Goal: Information Seeking & Learning: Learn about a topic

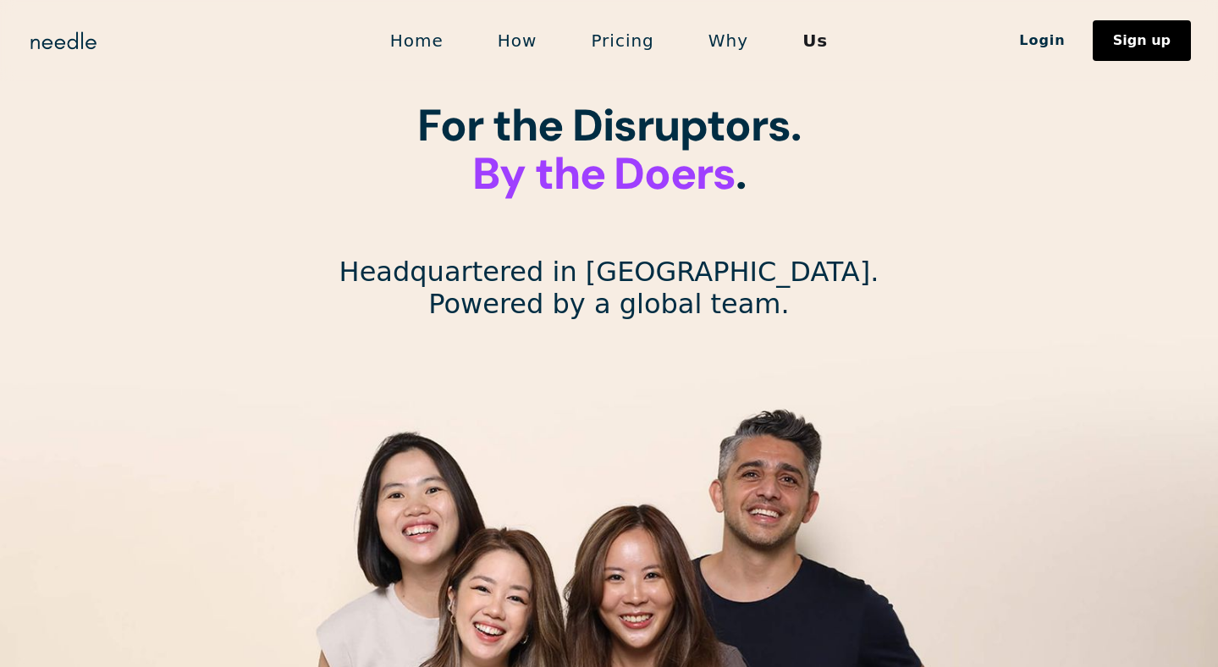
click at [431, 45] on link "Home" at bounding box center [417, 41] width 108 height 36
click at [512, 36] on link "How" at bounding box center [518, 41] width 94 height 36
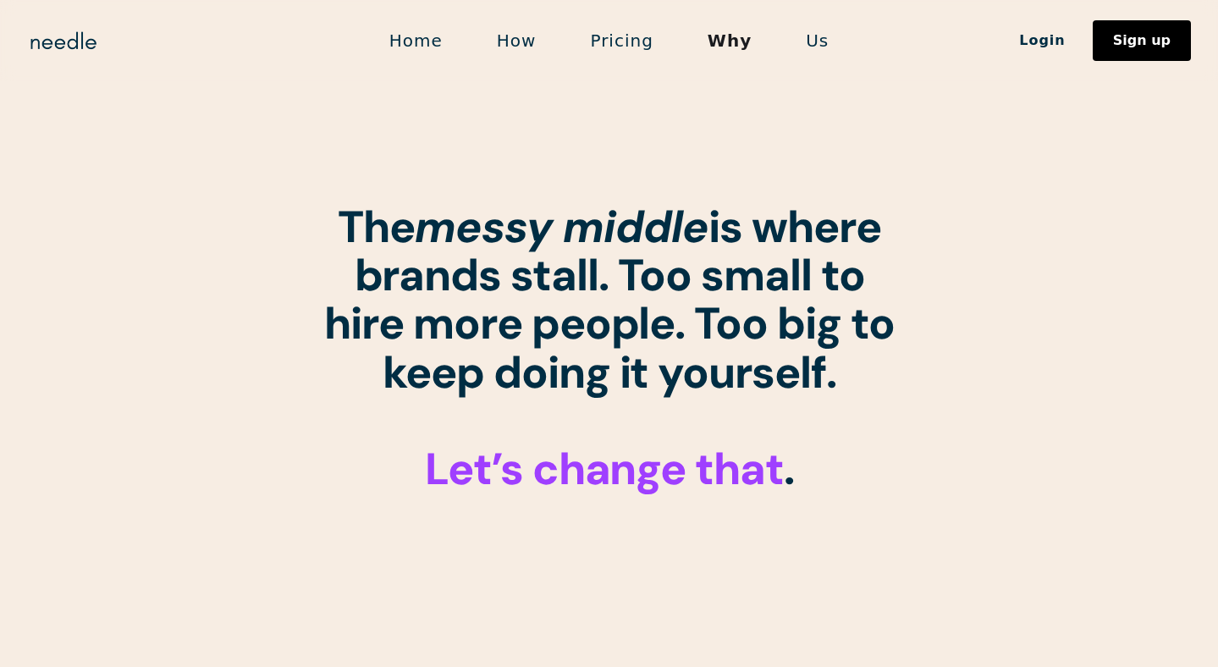
click at [648, 36] on link "Pricing" at bounding box center [621, 41] width 117 height 36
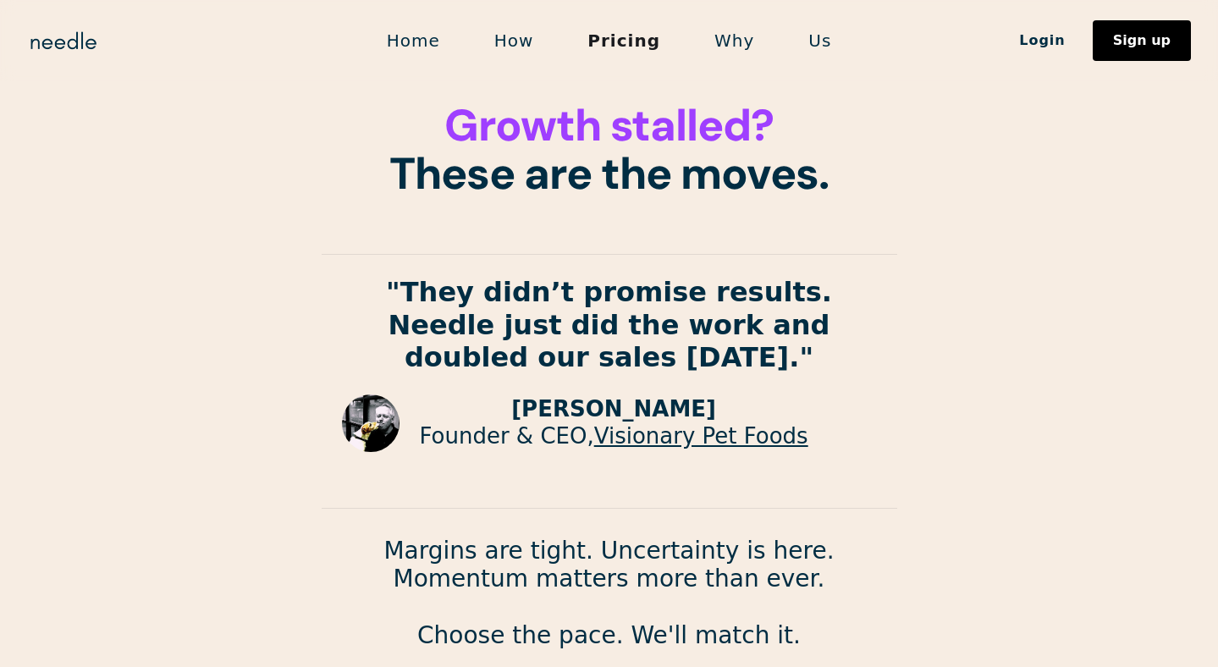
click at [421, 46] on link "Home" at bounding box center [414, 41] width 108 height 36
click at [1134, 58] on link "Sign up" at bounding box center [1142, 40] width 98 height 41
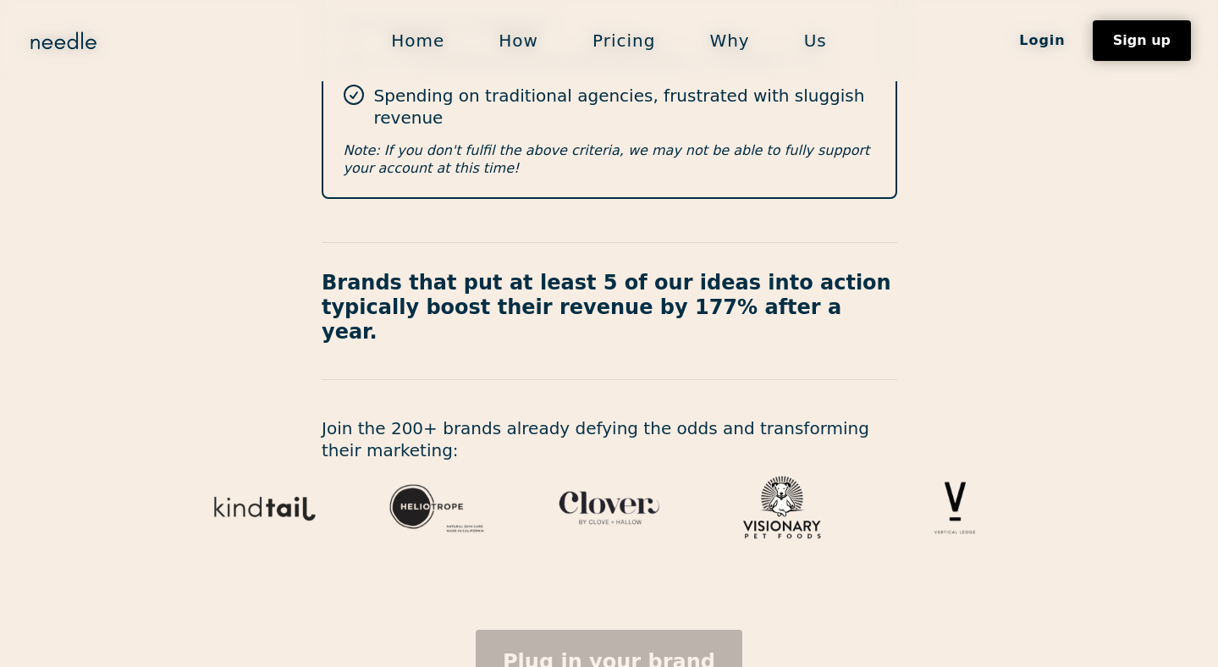
scroll to position [626, 0]
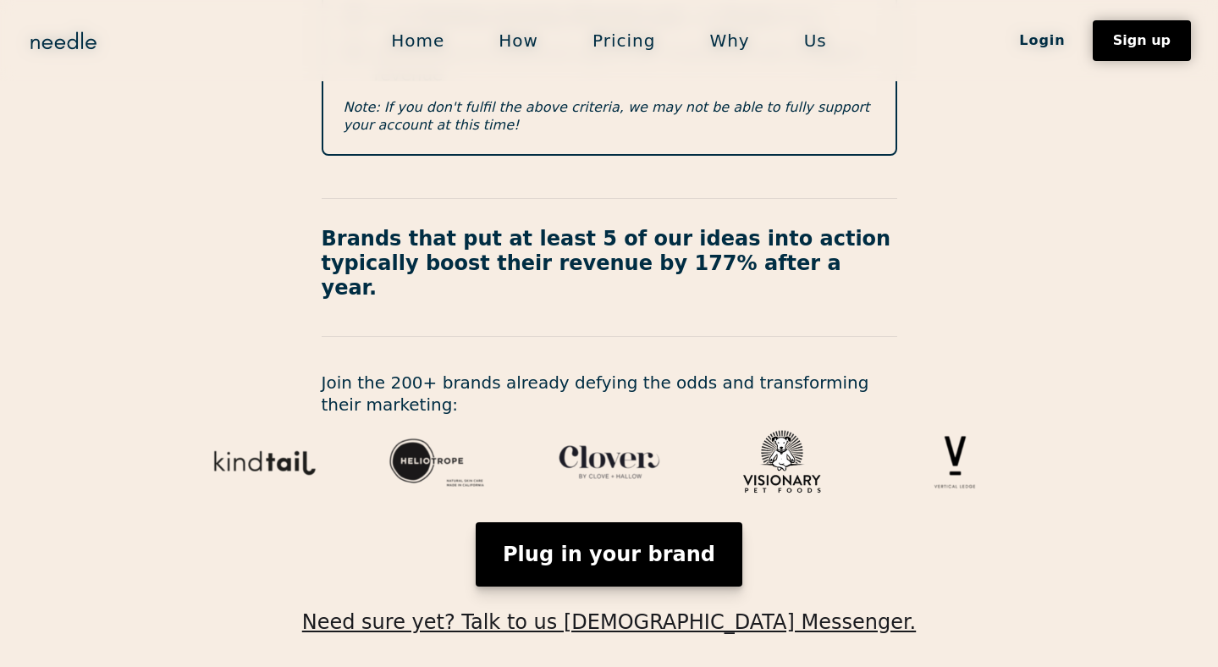
click at [648, 522] on link "Plug in your brand" at bounding box center [609, 554] width 267 height 64
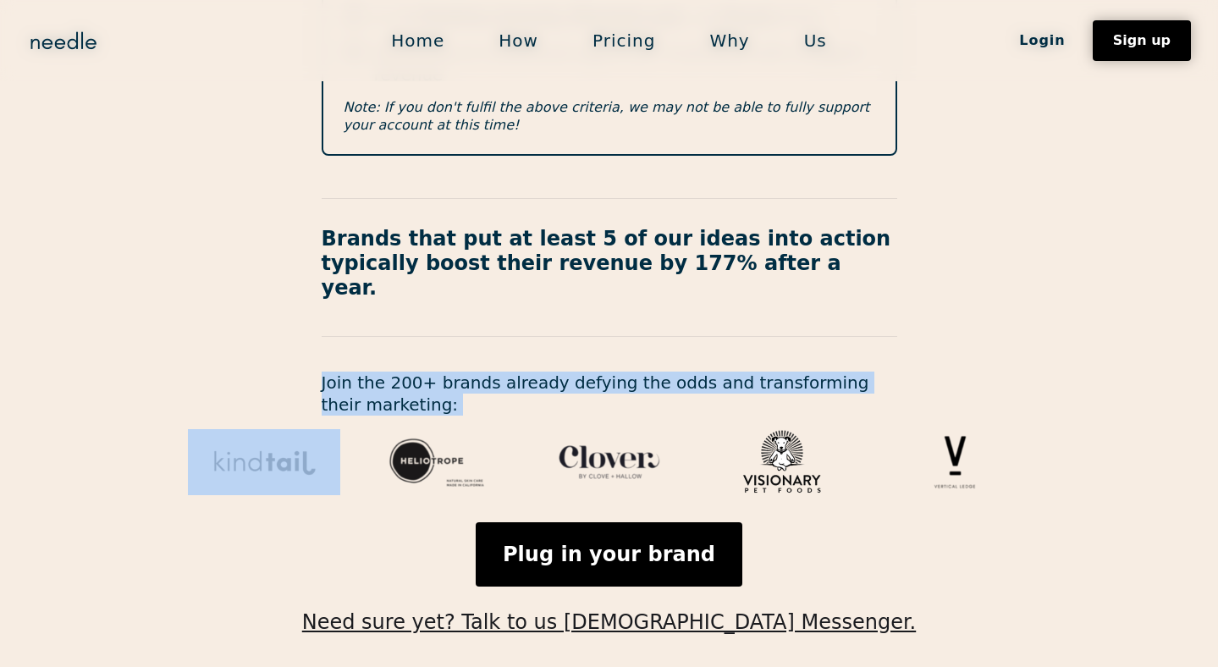
drag, startPoint x: 317, startPoint y: 321, endPoint x: 443, endPoint y: 347, distance: 128.8
click at [443, 372] on div "Join the 200+ brands already defying the odds and transforming their marketing:" at bounding box center [609, 434] width 1218 height 124
click at [444, 372] on div "Join the 200+ brands already defying the odds and transforming their marketing:" at bounding box center [609, 434] width 1218 height 124
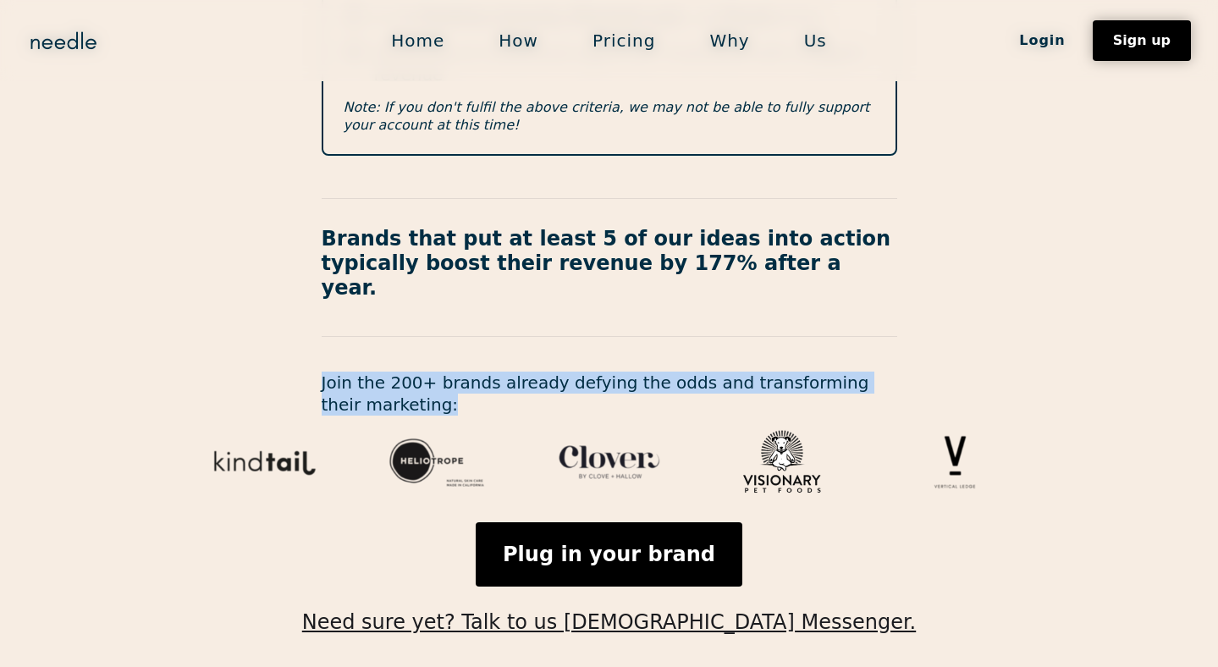
drag, startPoint x: 443, startPoint y: 343, endPoint x: 317, endPoint y: 302, distance: 131.7
click at [317, 372] on div "Join the 200+ brands already defying the odds and transforming their marketing:" at bounding box center [609, 434] width 1218 height 124
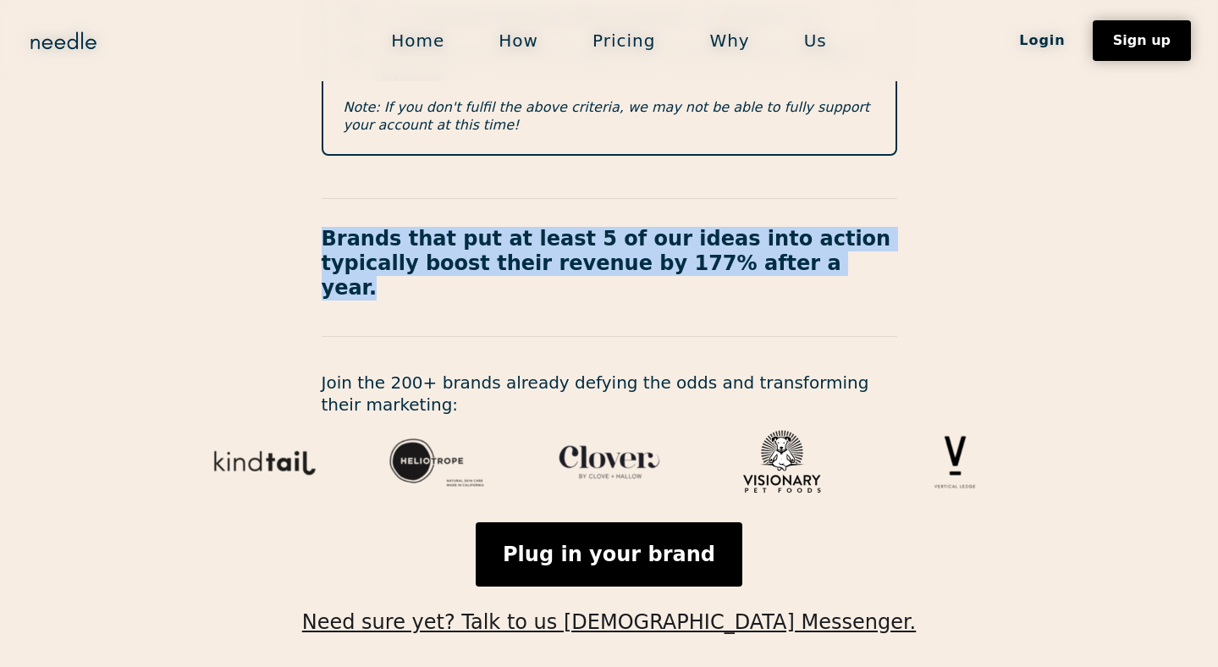
drag, startPoint x: 317, startPoint y: 185, endPoint x: 690, endPoint y: 243, distance: 376.9
click at [694, 240] on section "Escape the Messy Middle. ‍ Scale like it's 2025. We’re not for everyone. We’re …" at bounding box center [609, 55] width 1218 height 1362
click at [690, 243] on div "Brands that put at least 5 of our ideas into action typically boost their reven…" at bounding box center [610, 263] width 576 height 161
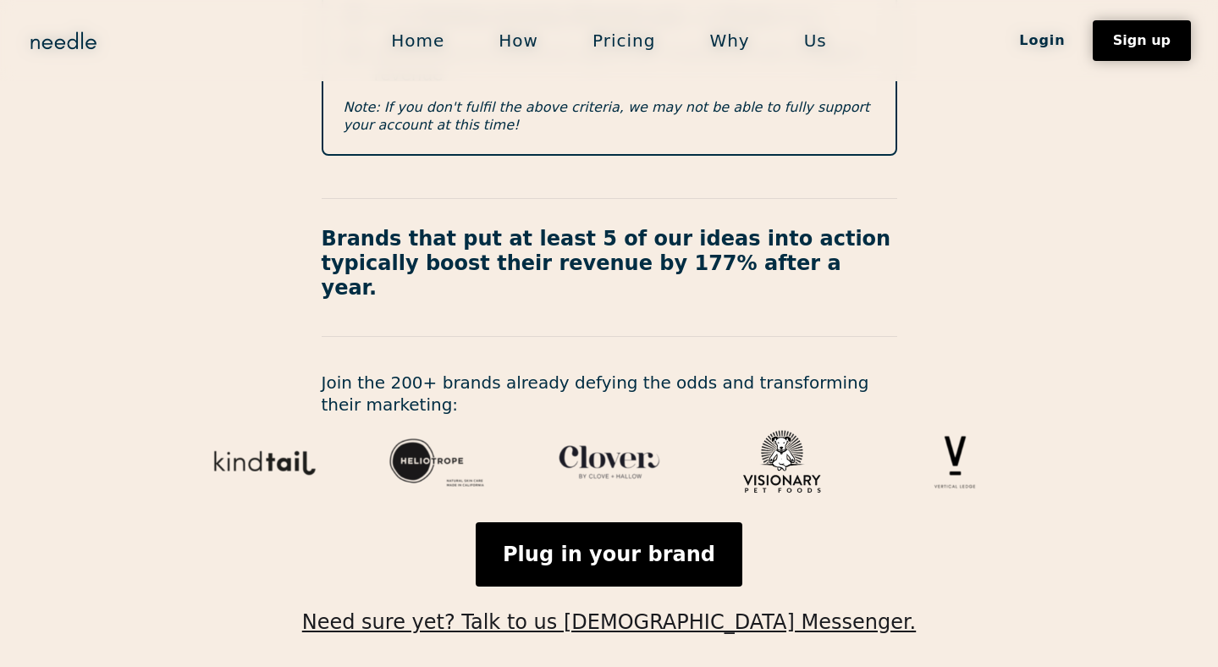
click at [797, 41] on link "Us" at bounding box center [815, 41] width 77 height 36
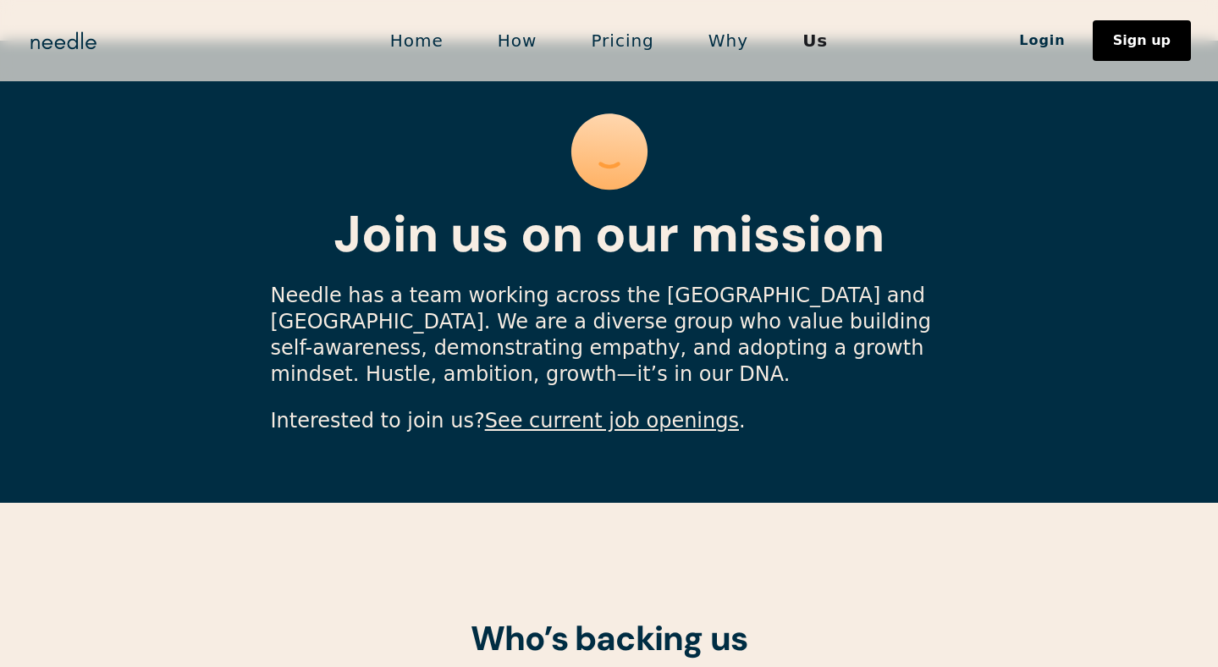
scroll to position [4766, 0]
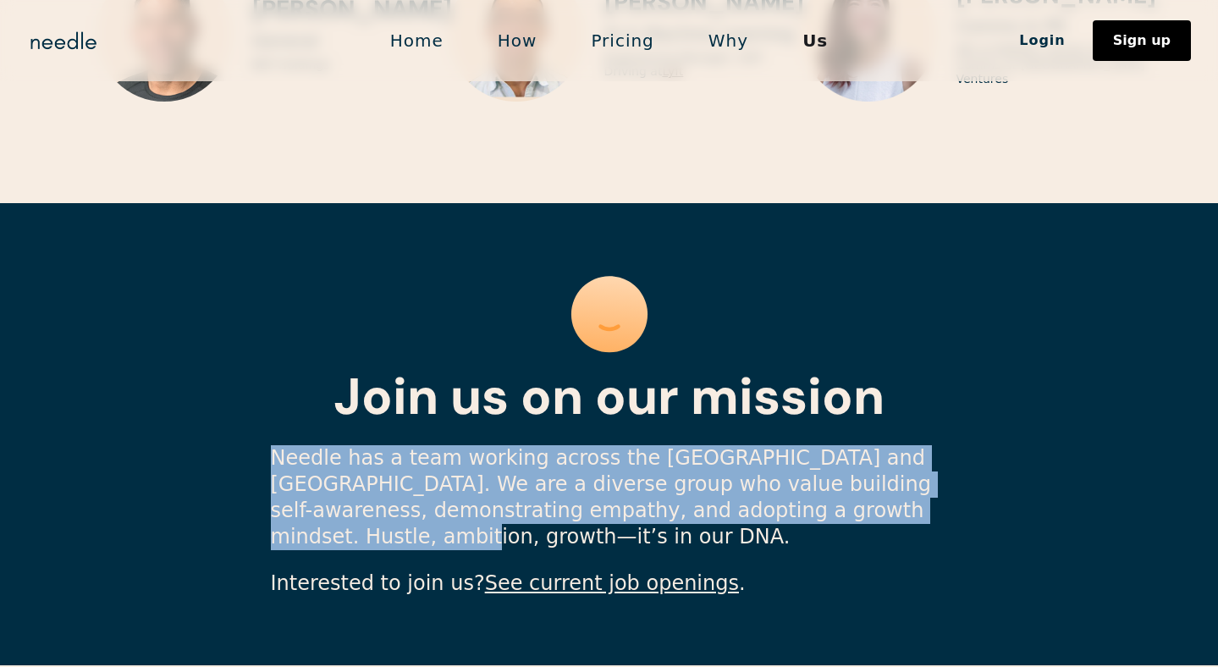
drag, startPoint x: 267, startPoint y: 376, endPoint x: 919, endPoint y: 443, distance: 655.2
click at [919, 443] on section "Join us on our mission Needle has a team working across the US and Asia. We are…" at bounding box center [609, 434] width 1218 height 462
click at [895, 455] on p "Needle has a team working across the US and Asia. We are a diverse group who va…" at bounding box center [609, 498] width 677 height 106
drag, startPoint x: 895, startPoint y: 455, endPoint x: 367, endPoint y: 377, distance: 534.1
click at [367, 377] on section "Join us on our mission Needle has a team working across the US and Asia. We are…" at bounding box center [609, 434] width 1218 height 462
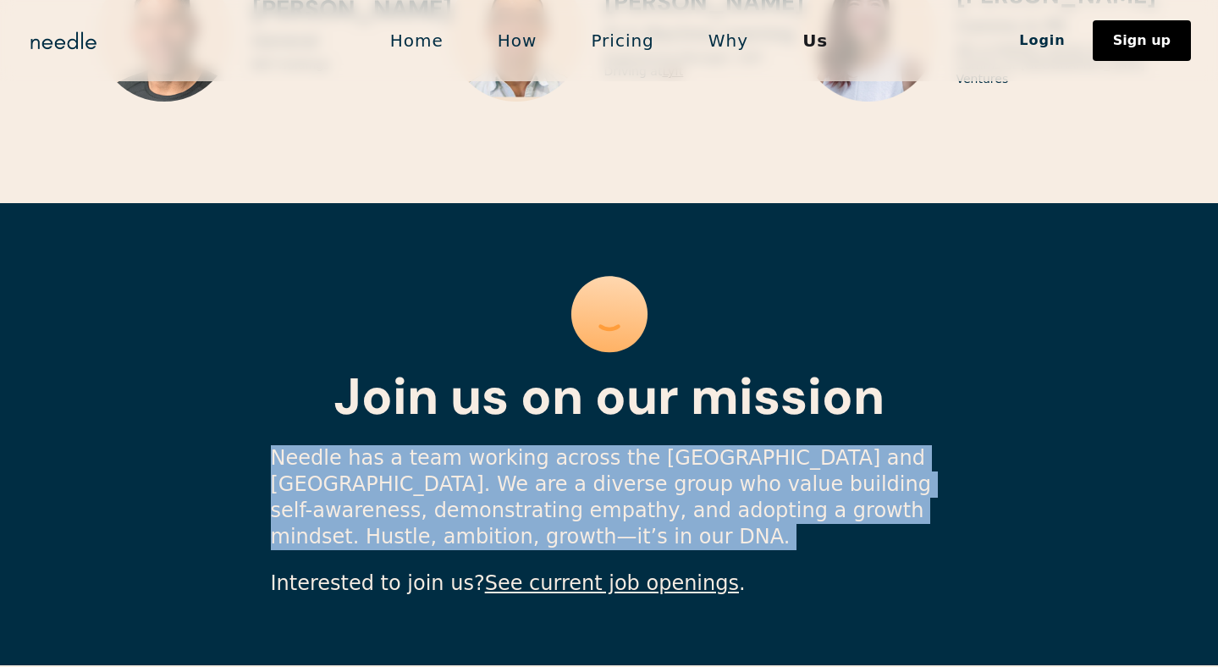
click at [273, 445] on p "Needle has a team working across the US and Asia. We are a diverse group who va…" at bounding box center [609, 498] width 677 height 106
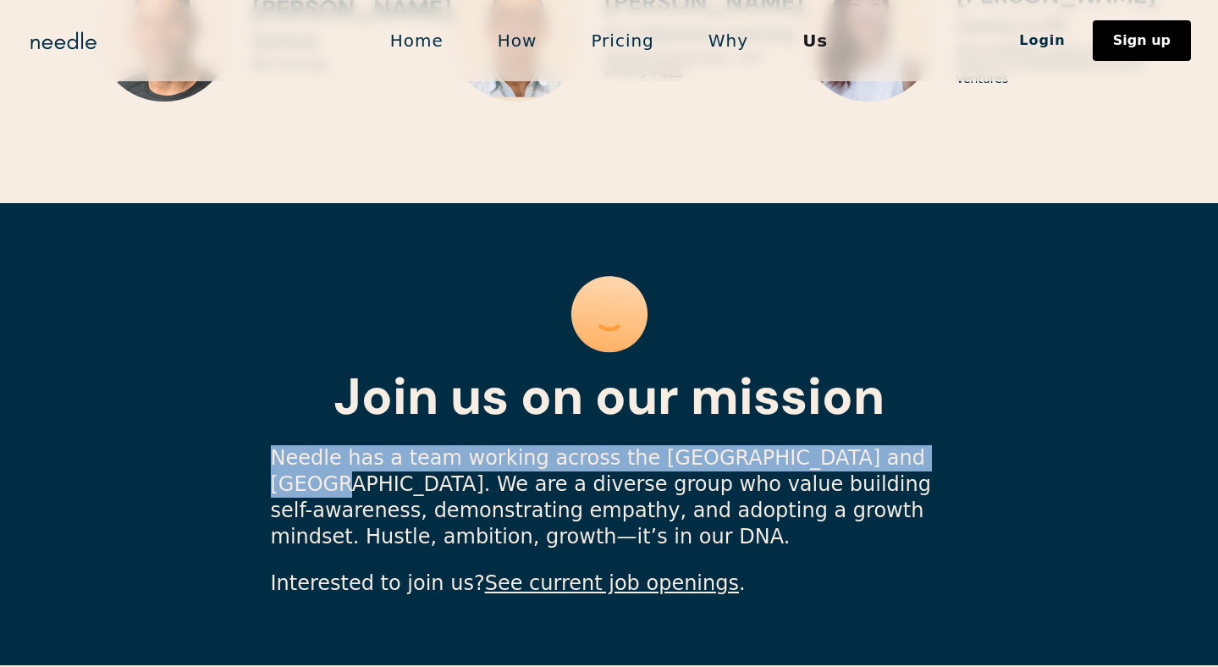
drag, startPoint x: 262, startPoint y: 382, endPoint x: 870, endPoint y: 393, distance: 607.9
click at [869, 393] on section "Join us on our mission Needle has a team working across the US and Asia. We are…" at bounding box center [609, 434] width 1218 height 462
click at [1133, 54] on link "Sign up" at bounding box center [1142, 40] width 98 height 41
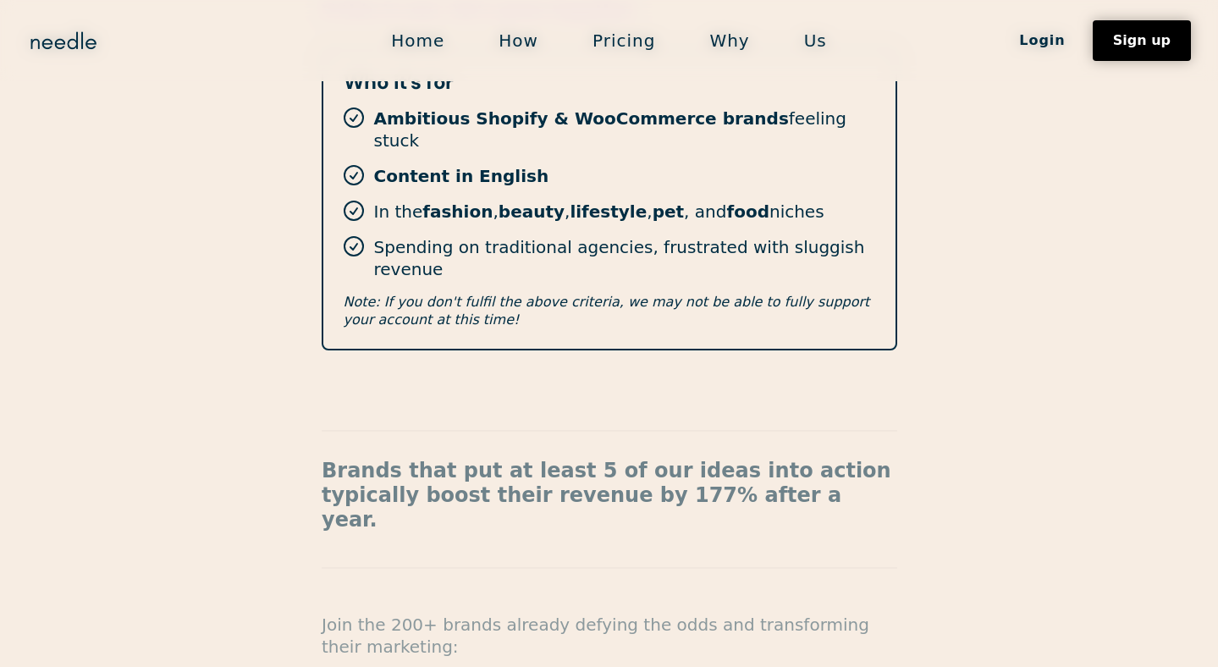
scroll to position [626, 0]
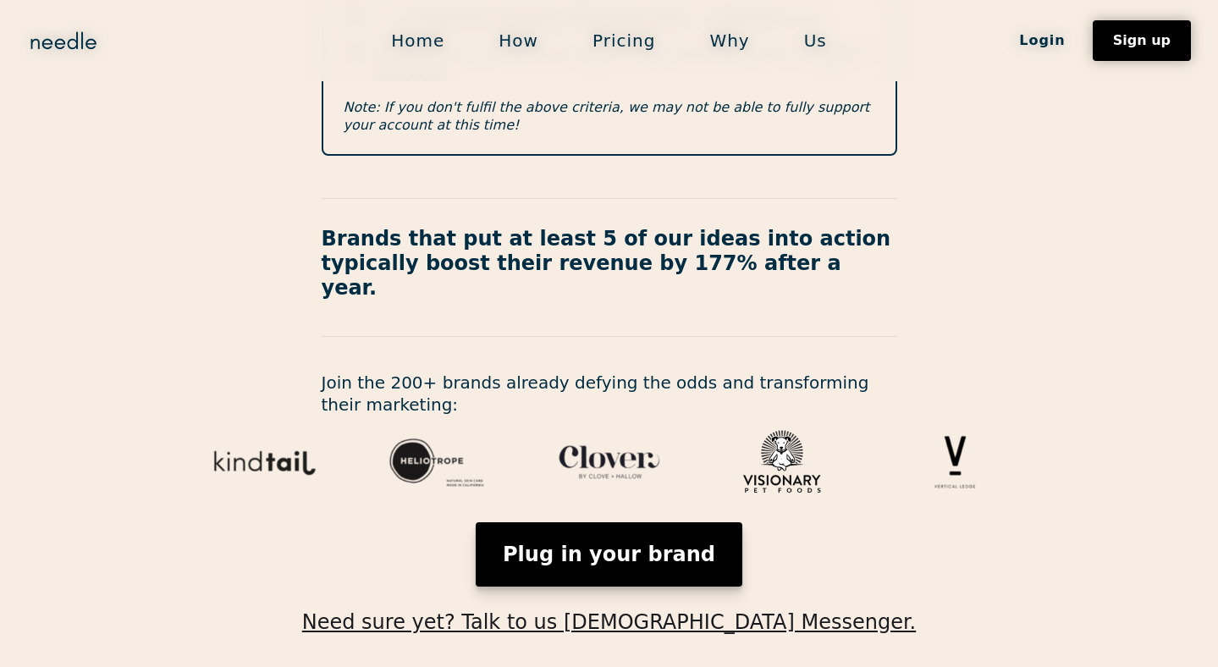
click at [639, 522] on link "Plug in your brand" at bounding box center [609, 554] width 267 height 64
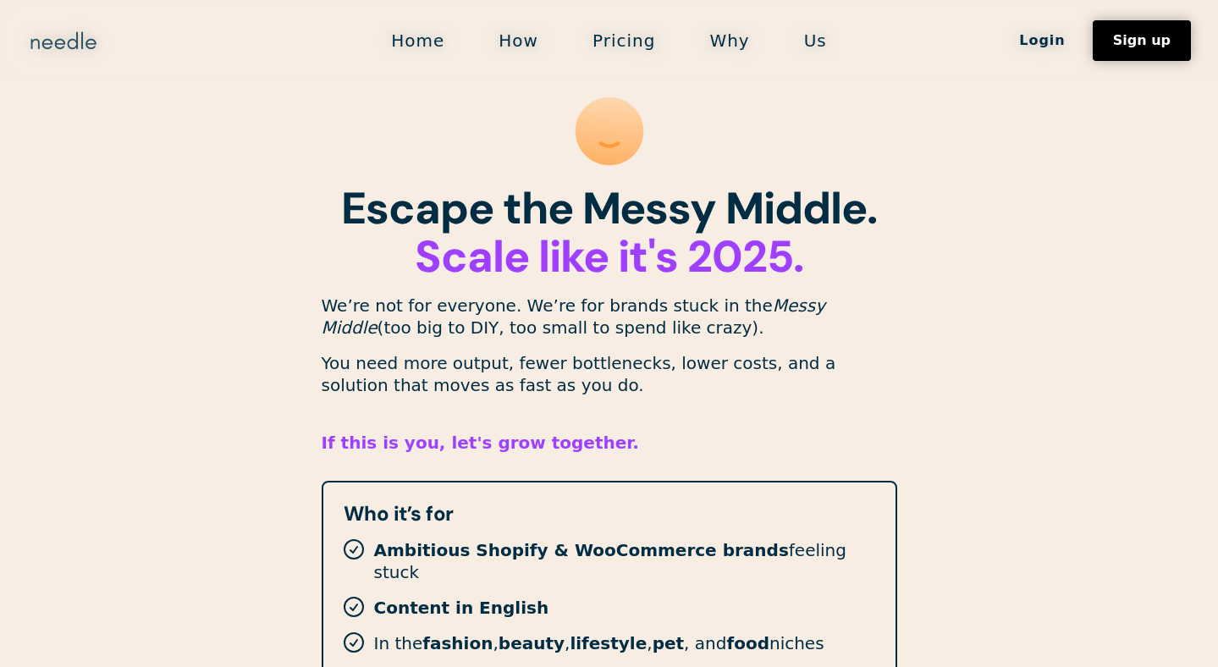
click at [65, 46] on img "home" at bounding box center [63, 40] width 73 height 27
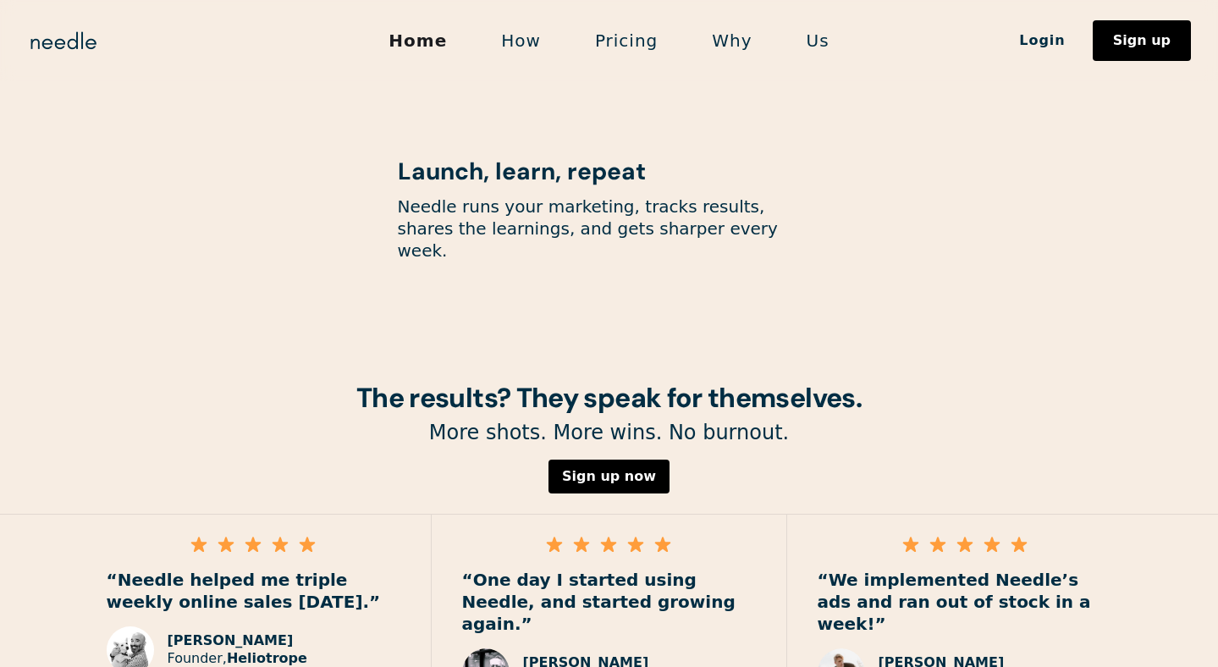
scroll to position [2436, 0]
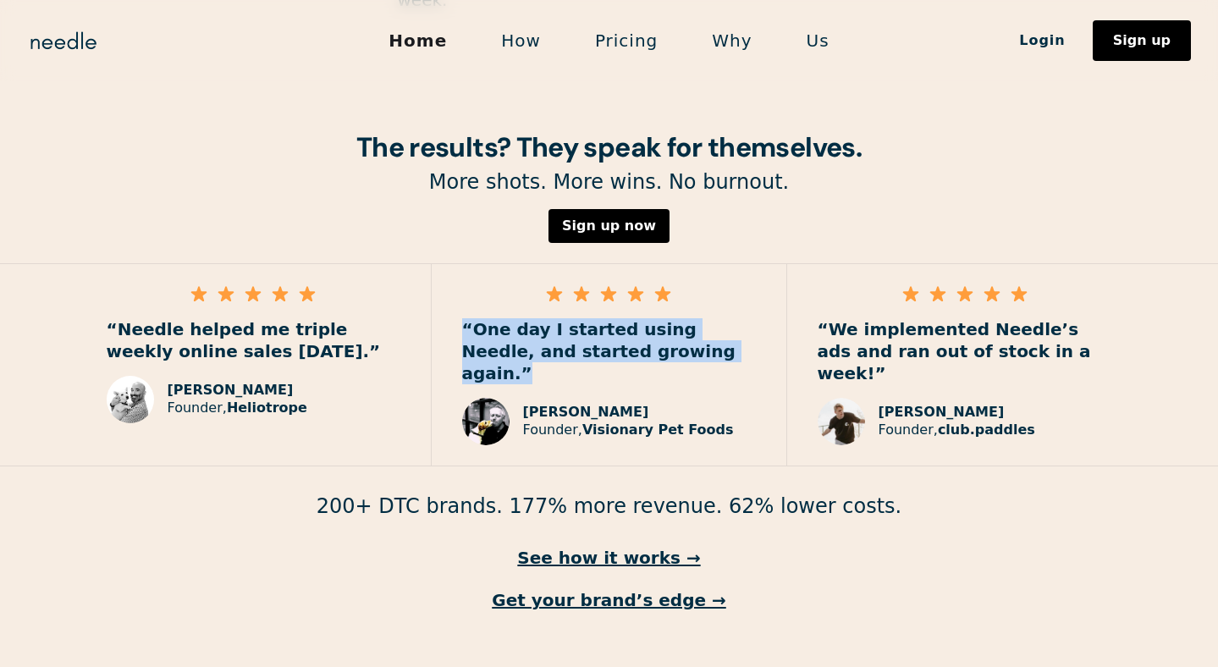
drag, startPoint x: 452, startPoint y: 270, endPoint x: 665, endPoint y: 310, distance: 216.2
click at [665, 310] on div "“One day I started using Needle, and started growing again.” Paul Raybould Foun…" at bounding box center [610, 364] width 356 height 201
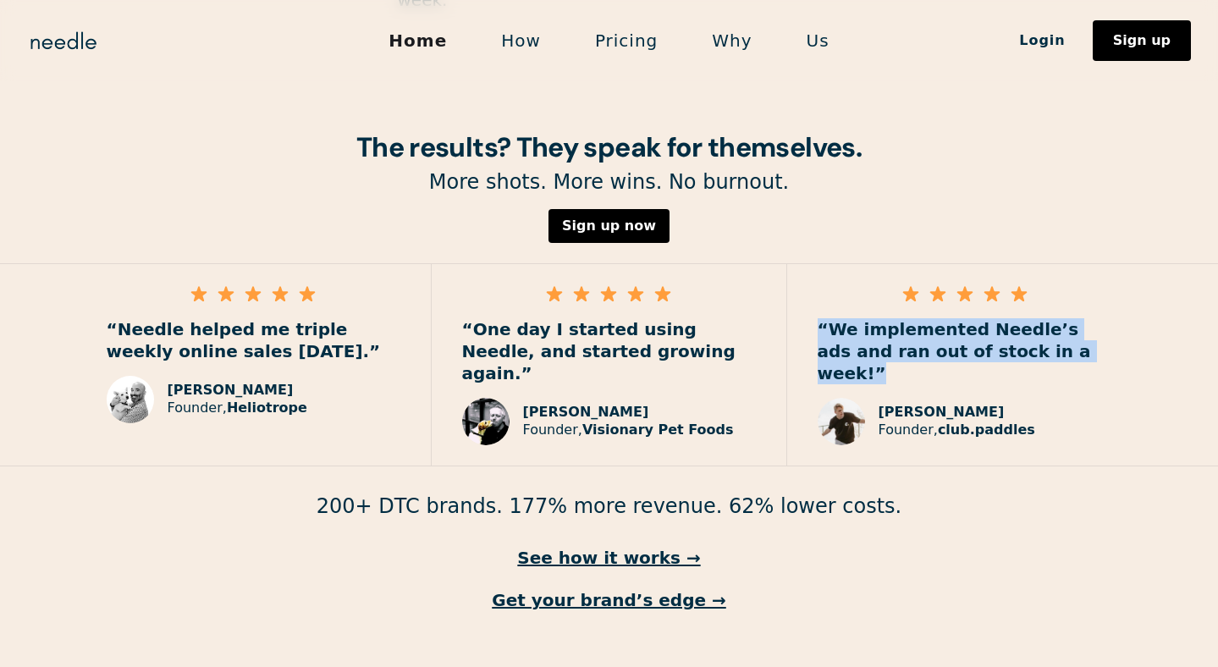
drag, startPoint x: 821, startPoint y: 283, endPoint x: 1060, endPoint y: 305, distance: 239.7
click at [1060, 318] on p "“We implemented Needle’s ads and ran out of stock in a week!”" at bounding box center [965, 351] width 295 height 66
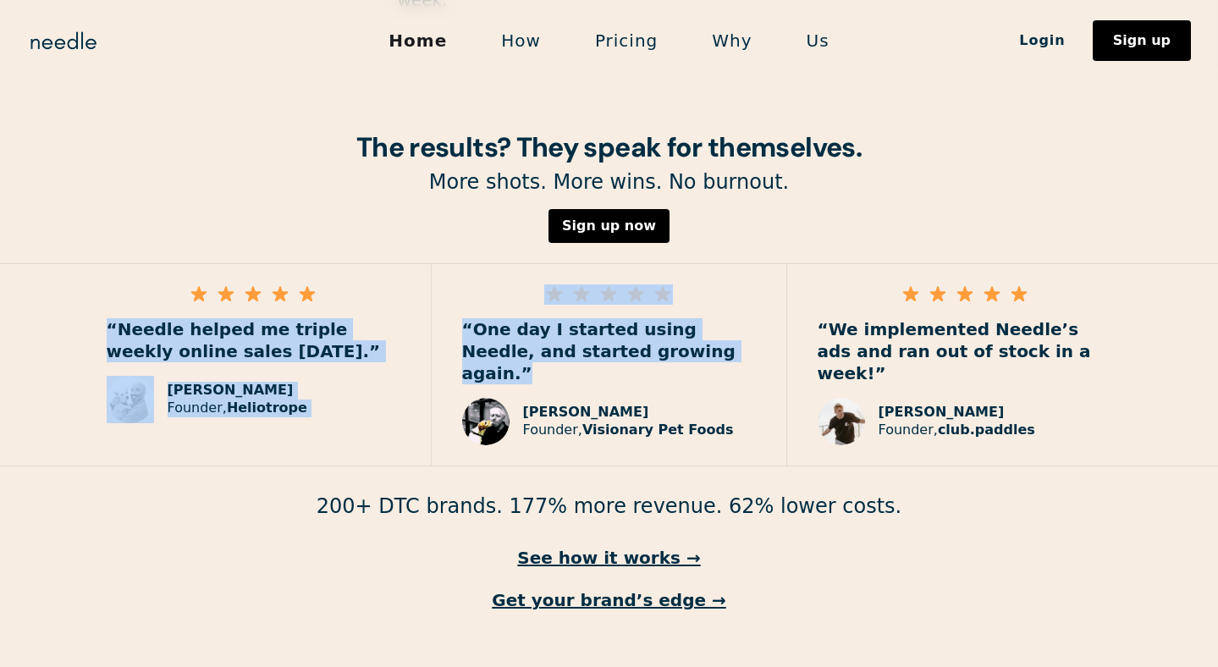
drag, startPoint x: 428, startPoint y: 273, endPoint x: 698, endPoint y: 306, distance: 271.2
click at [698, 306] on div "“Needle helped me triple weekly online sales in 2 months.” Jonathan Plotzker-Ke…" at bounding box center [609, 364] width 1218 height 203
click at [683, 318] on p "“One day I started using Needle, and started growing again.”" at bounding box center [609, 351] width 294 height 66
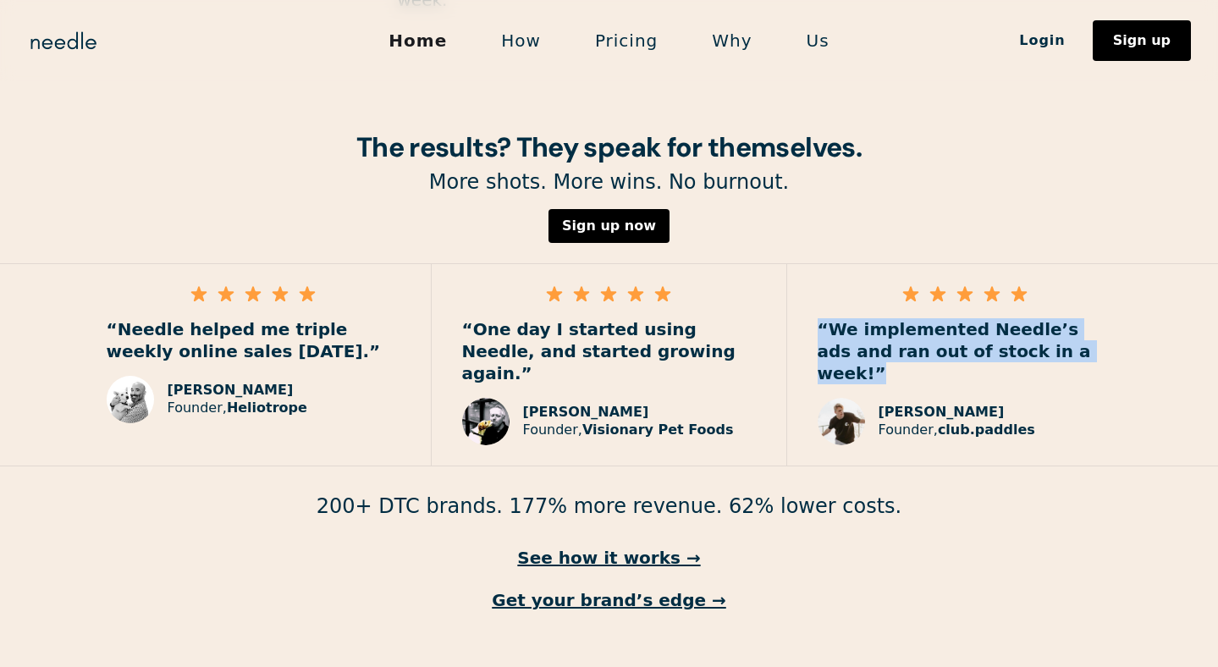
drag, startPoint x: 808, startPoint y: 277, endPoint x: 1051, endPoint y: 322, distance: 247.1
click at [1051, 322] on div "“We implemented Needle’s ads and ran out of stock in a week!” Tom Randle Founde…" at bounding box center [965, 364] width 356 height 201
drag, startPoint x: 1051, startPoint y: 322, endPoint x: 814, endPoint y: 283, distance: 239.4
click at [814, 283] on div "“We implemented Needle’s ads and ran out of stock in a week!” Tom Randle Founde…" at bounding box center [965, 364] width 356 height 201
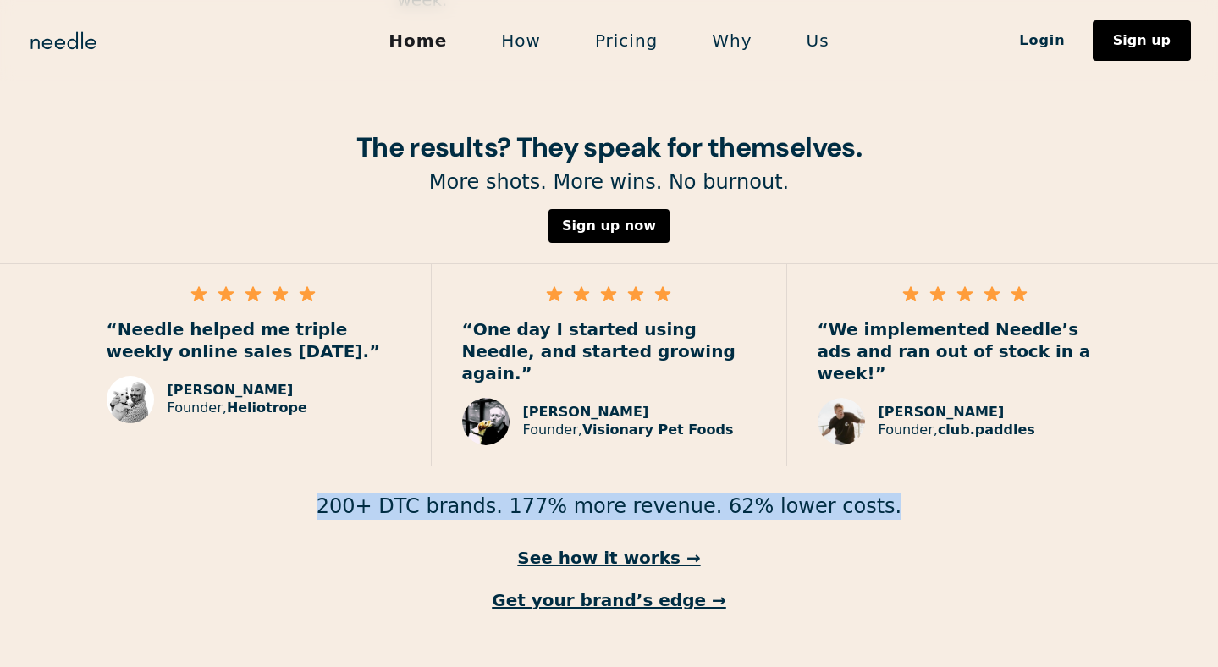
drag, startPoint x: 291, startPoint y: 436, endPoint x: 951, endPoint y: 436, distance: 660.3
click at [955, 494] on p "200+ DTC brands. 177% more revenue. 62% lower costs." at bounding box center [609, 507] width 1218 height 26
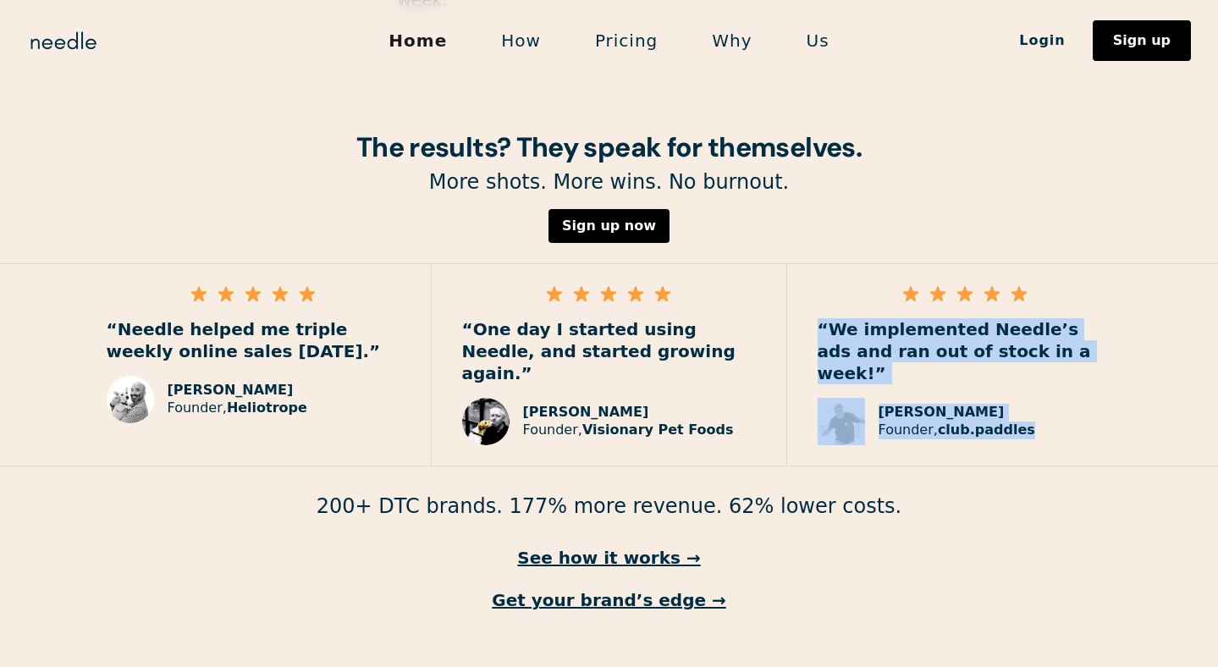
drag, startPoint x: 1059, startPoint y: 360, endPoint x: 825, endPoint y: 261, distance: 253.8
click at [825, 264] on div "“We implemented Needle’s ads and ran out of stock in a week!” Tom Randle Founde…" at bounding box center [965, 364] width 356 height 201
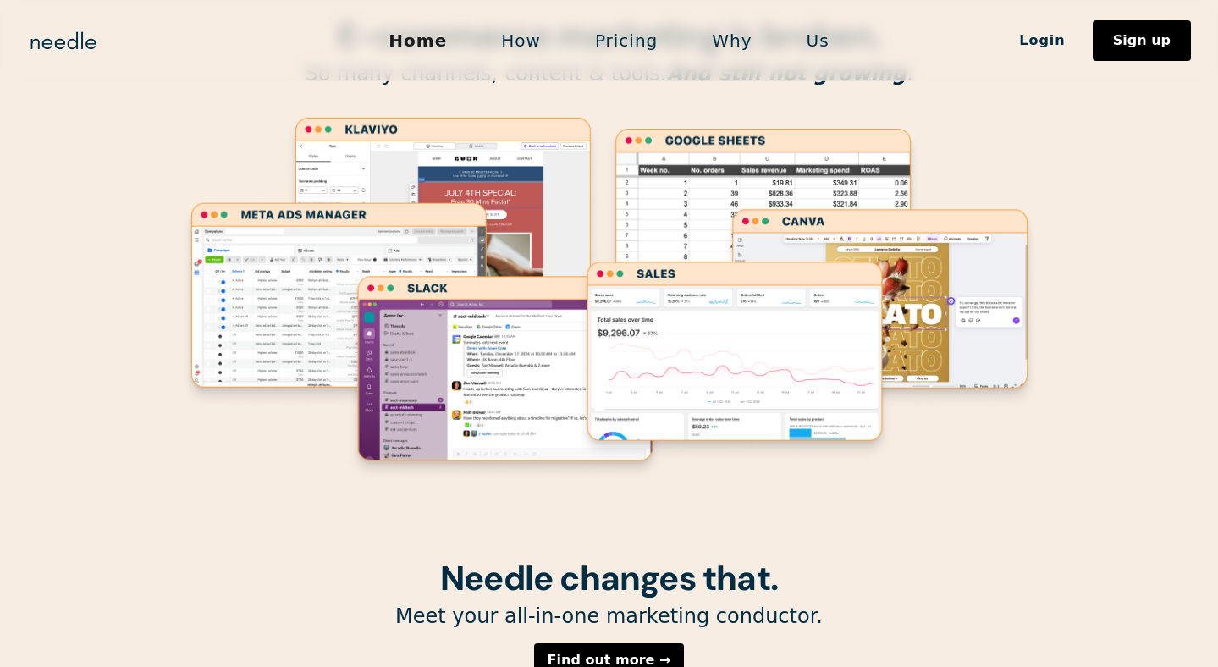
scroll to position [0, 0]
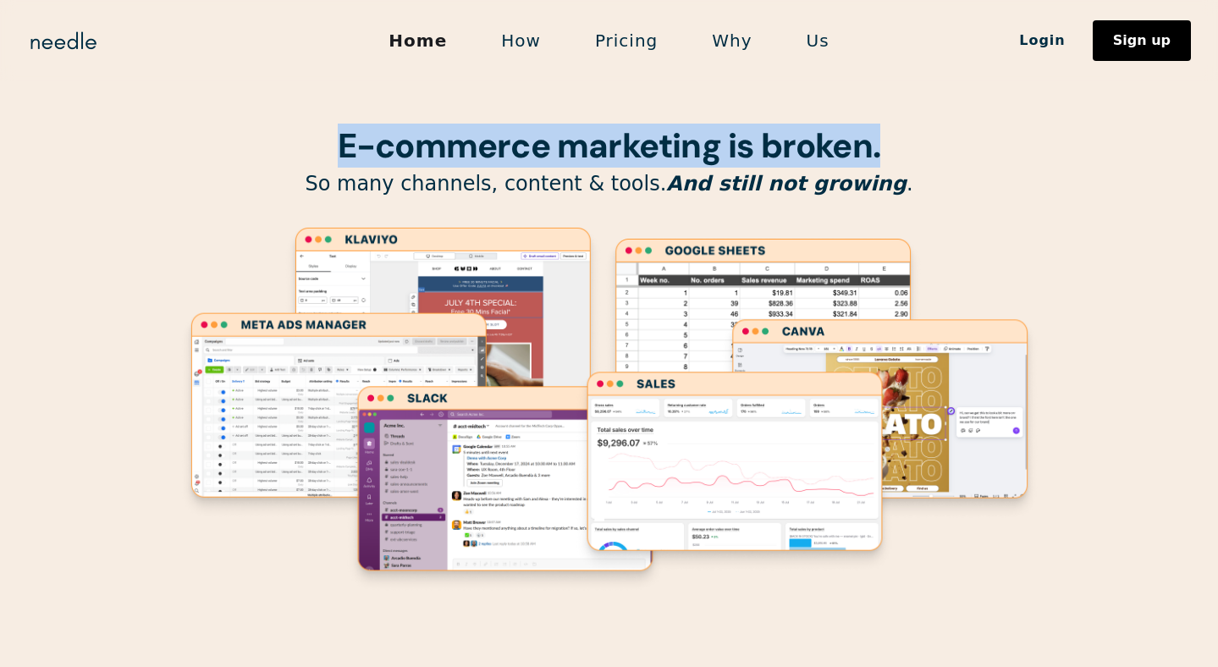
drag, startPoint x: 322, startPoint y: 152, endPoint x: 902, endPoint y: 144, distance: 579.9
click at [902, 144] on h1 "E-commerce marketing is broken." at bounding box center [609, 145] width 863 height 37
click at [900, 152] on h1 "E-commerce marketing is broken." at bounding box center [609, 145] width 863 height 37
drag, startPoint x: 900, startPoint y: 152, endPoint x: 265, endPoint y: 168, distance: 635.1
click at [265, 168] on div "E-commerce marketing is broken. So many channels, content & tools. And still no…" at bounding box center [609, 335] width 863 height 670
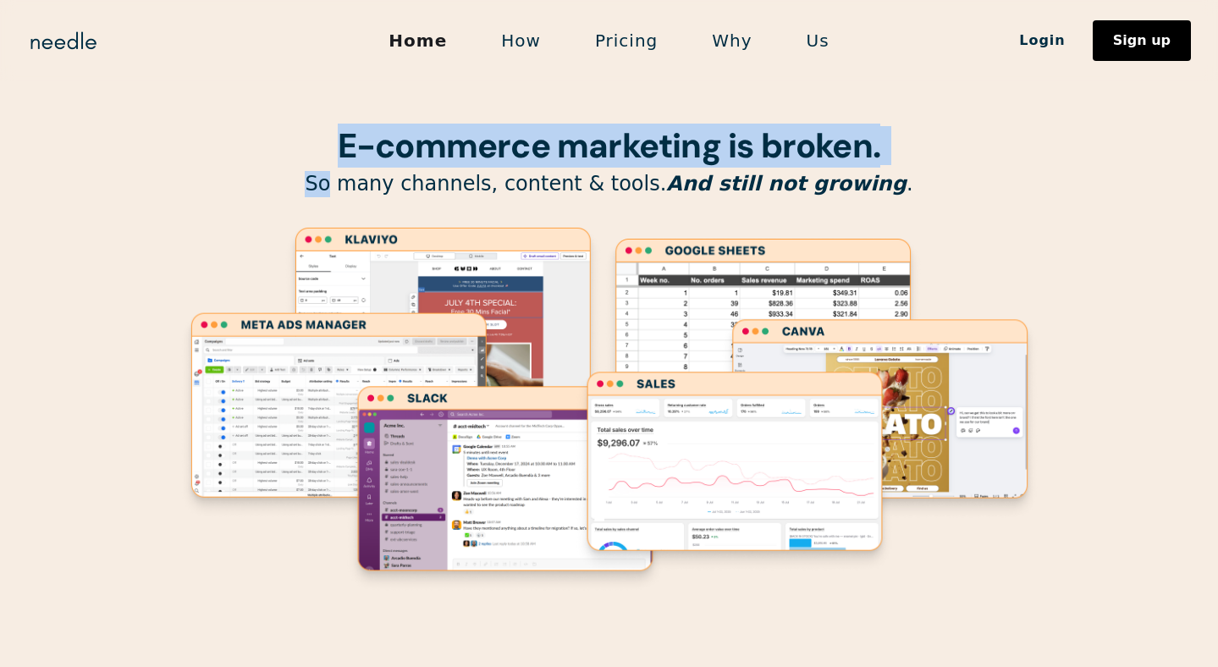
click at [265, 167] on div "E-commerce marketing is broken. So many channels, content & tools. And still no…" at bounding box center [609, 335] width 863 height 670
drag, startPoint x: 274, startPoint y: 143, endPoint x: 932, endPoint y: 169, distance: 658.3
click at [932, 169] on div "E-commerce marketing is broken. So many channels, content & tools. And still no…" at bounding box center [609, 335] width 863 height 670
click at [910, 145] on h1 "E-commerce marketing is broken." at bounding box center [609, 145] width 863 height 37
drag, startPoint x: 933, startPoint y: 154, endPoint x: 198, endPoint y: 150, distance: 734.8
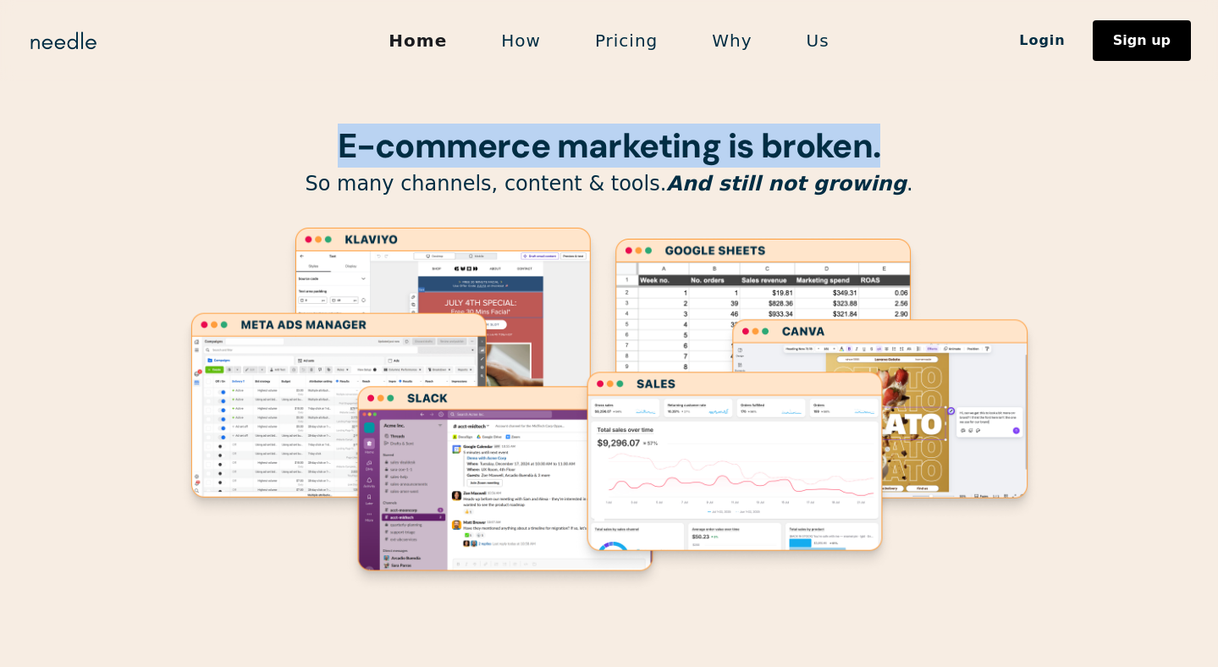
click at [198, 150] on h1 "E-commerce marketing is broken." at bounding box center [609, 145] width 863 height 37
click at [817, 192] on em "And still not growing" at bounding box center [786, 184] width 240 height 24
drag, startPoint x: 936, startPoint y: 165, endPoint x: 311, endPoint y: 128, distance: 626.7
click at [311, 129] on h1 "E-commerce marketing is broken." at bounding box center [609, 145] width 863 height 37
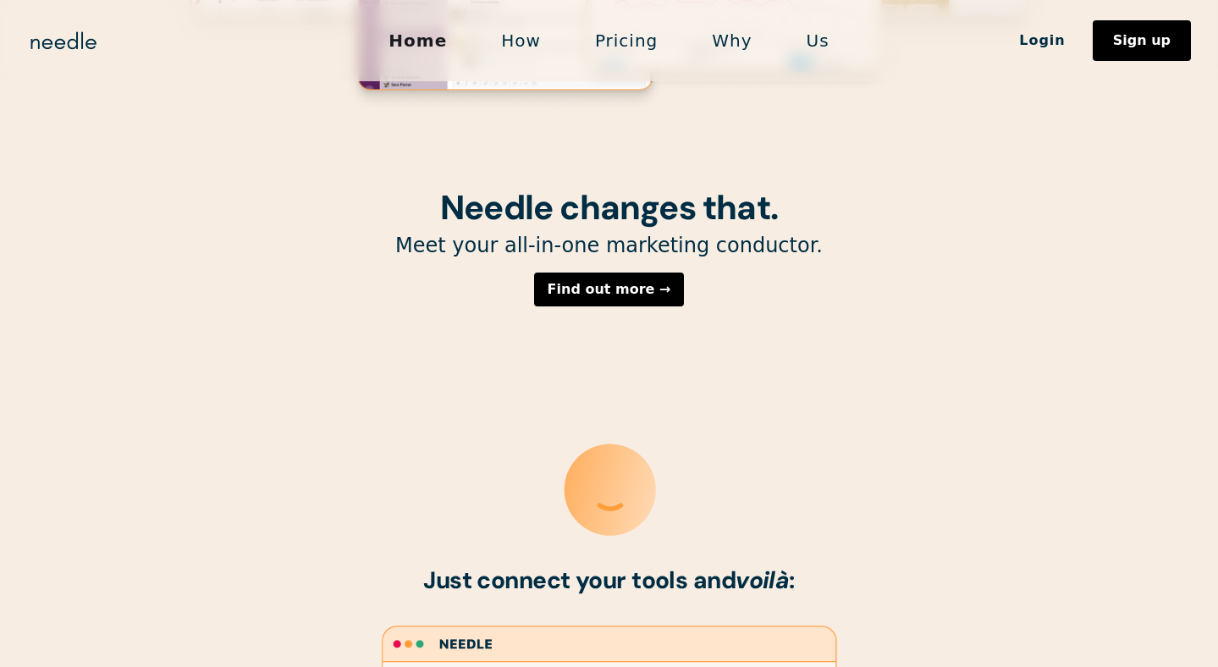
scroll to position [571, 0]
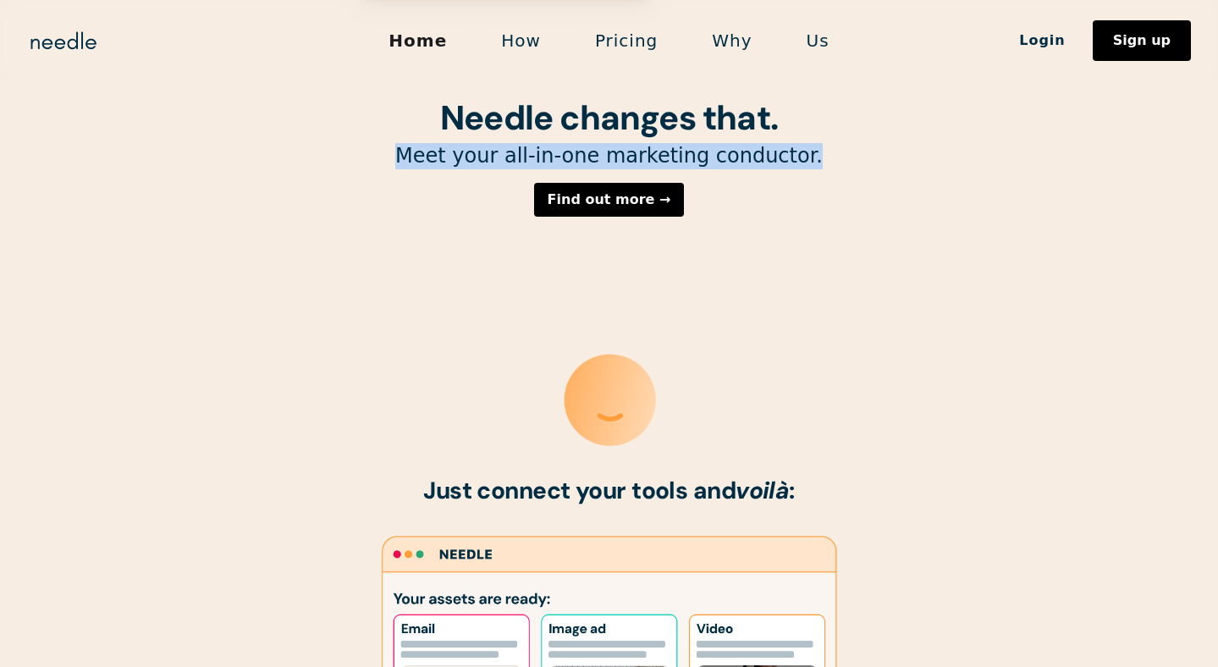
drag, startPoint x: 406, startPoint y: 156, endPoint x: 833, endPoint y: 165, distance: 426.7
click at [833, 165] on p "Meet your all-in-one marketing conductor." at bounding box center [609, 156] width 863 height 26
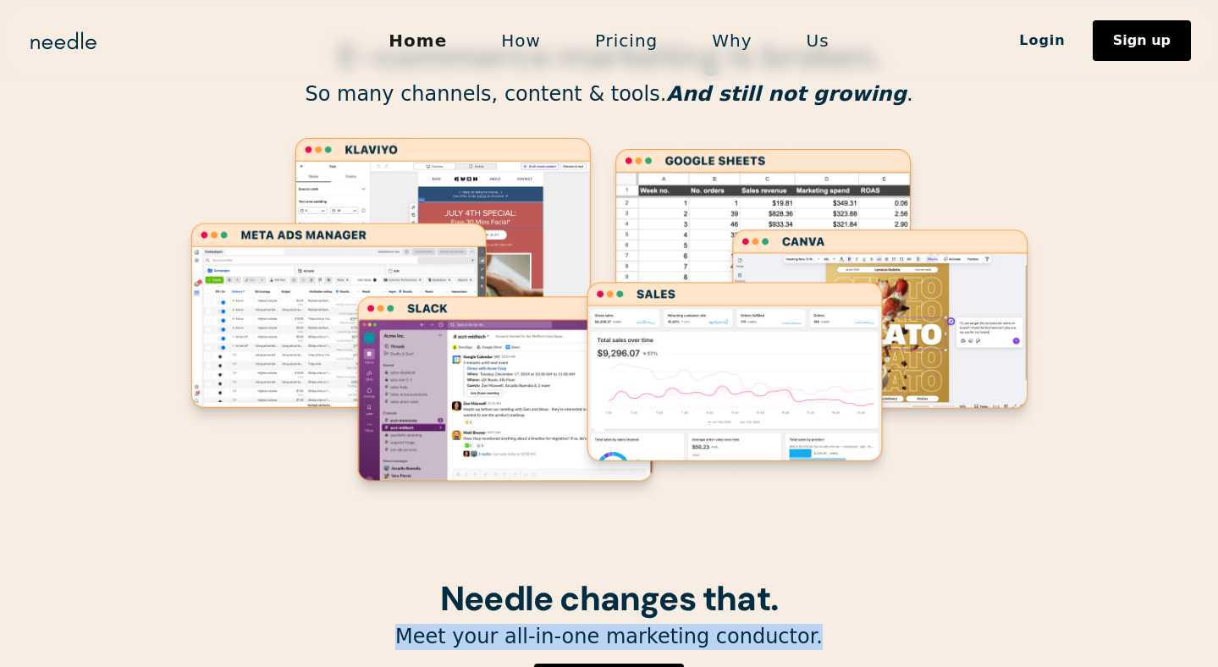
scroll to position [0, 0]
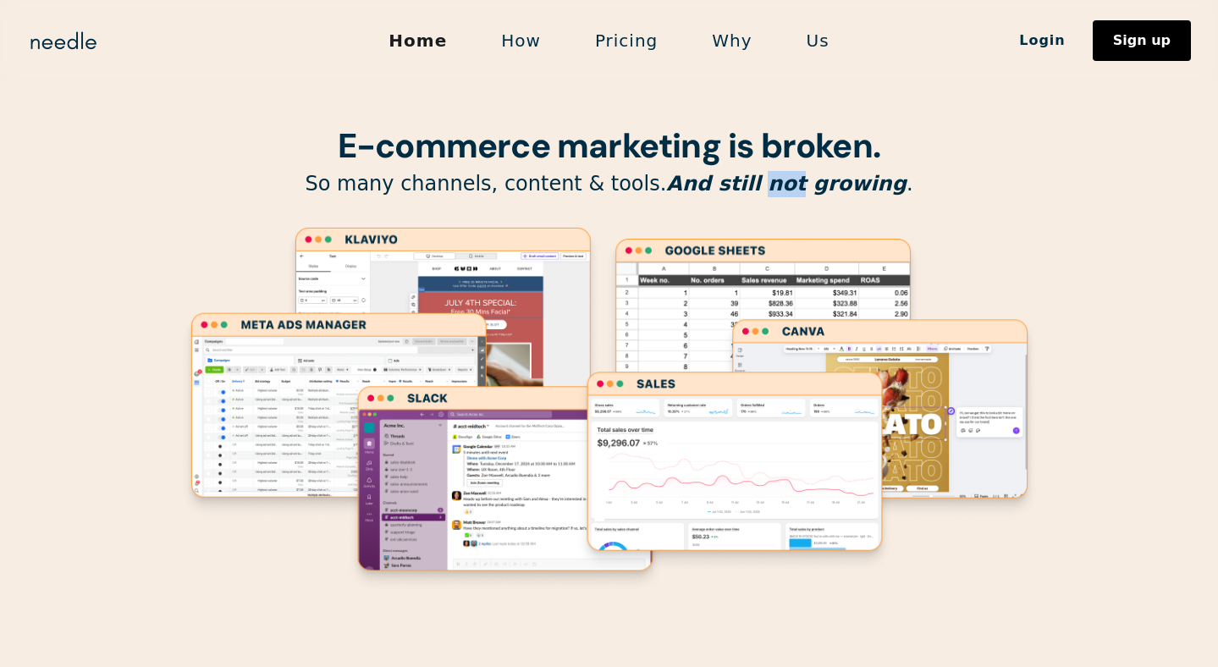
click at [951, 179] on p "So many channels, content & tools. And still not growing ." at bounding box center [609, 184] width 863 height 26
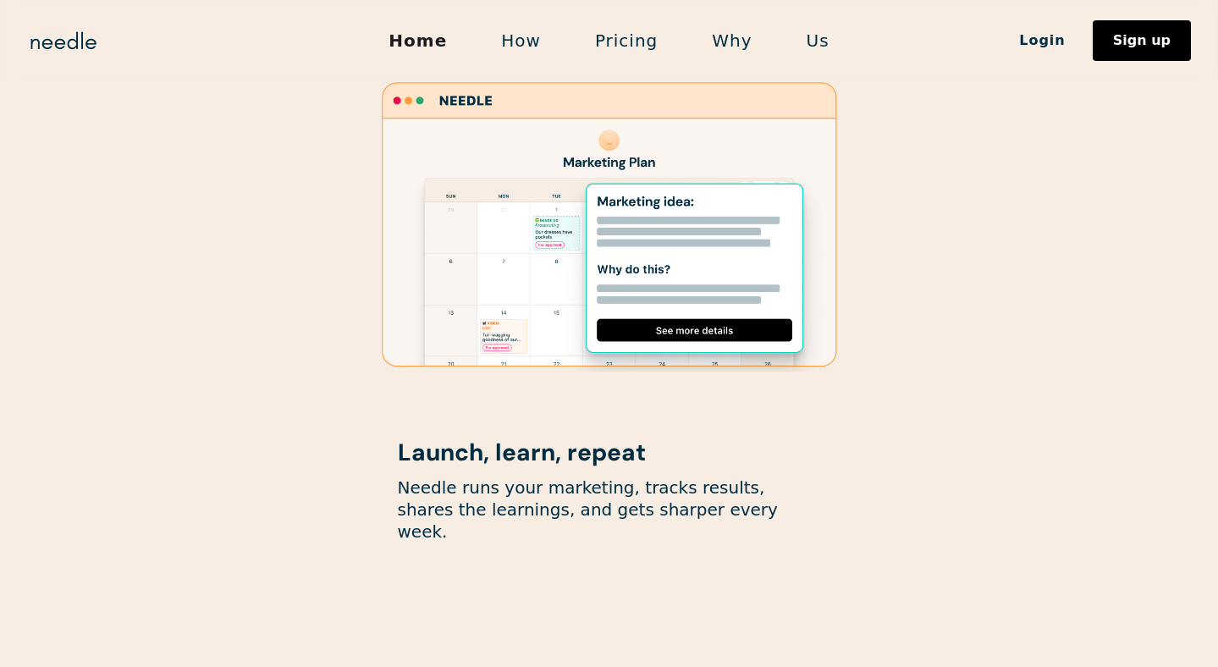
scroll to position [2062, 0]
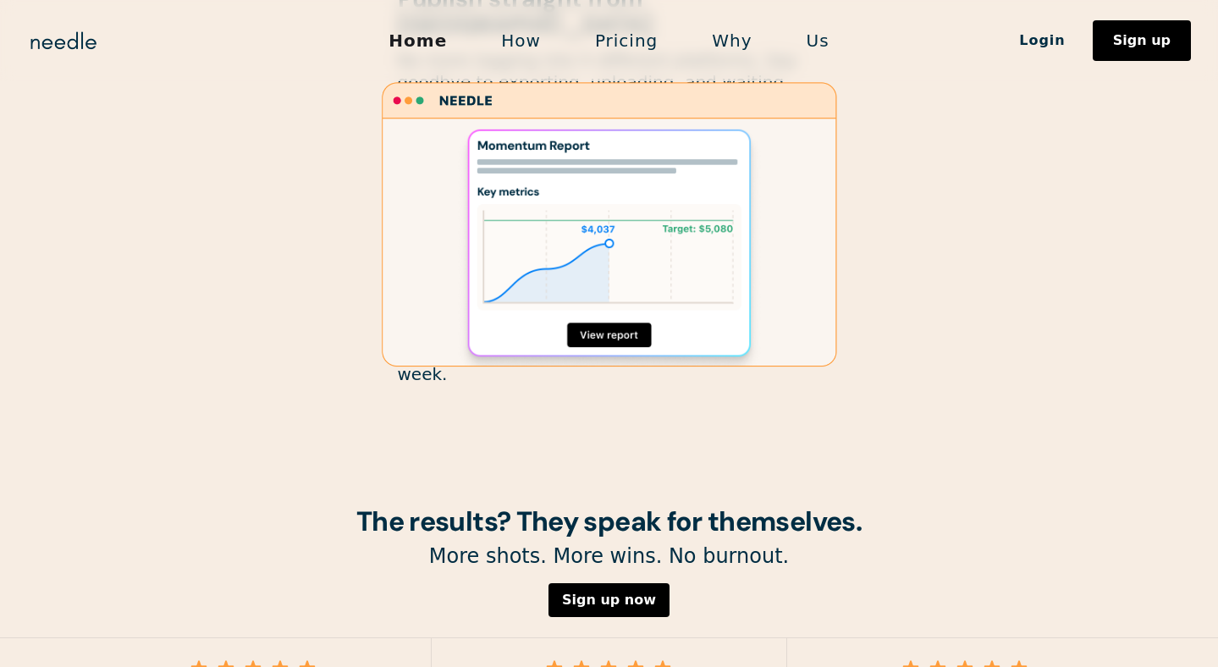
click at [835, 107] on image "Lottie animation" at bounding box center [609, 224] width 455 height 284
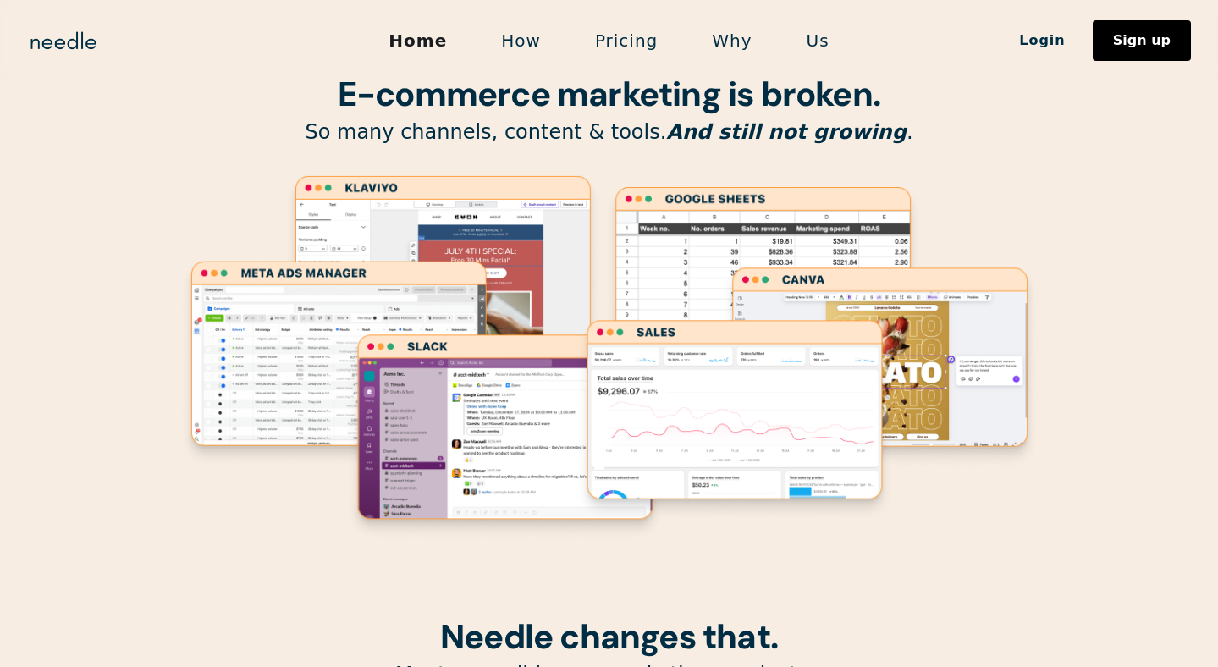
scroll to position [0, 0]
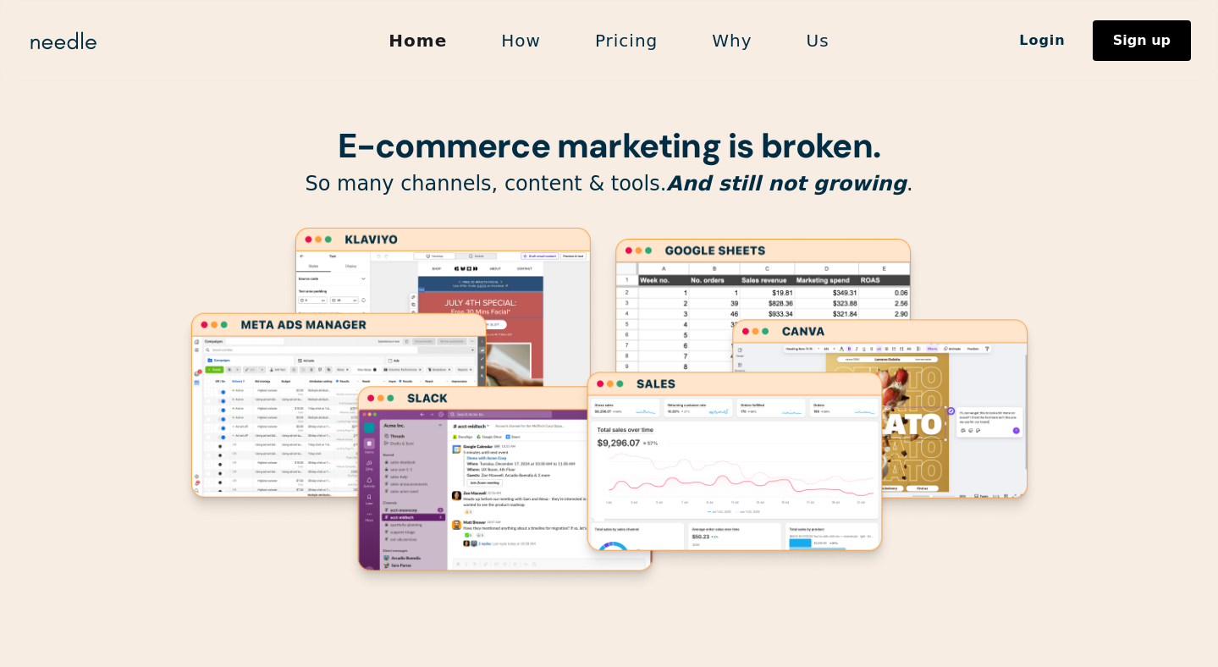
click at [728, 38] on link "Why" at bounding box center [732, 41] width 94 height 36
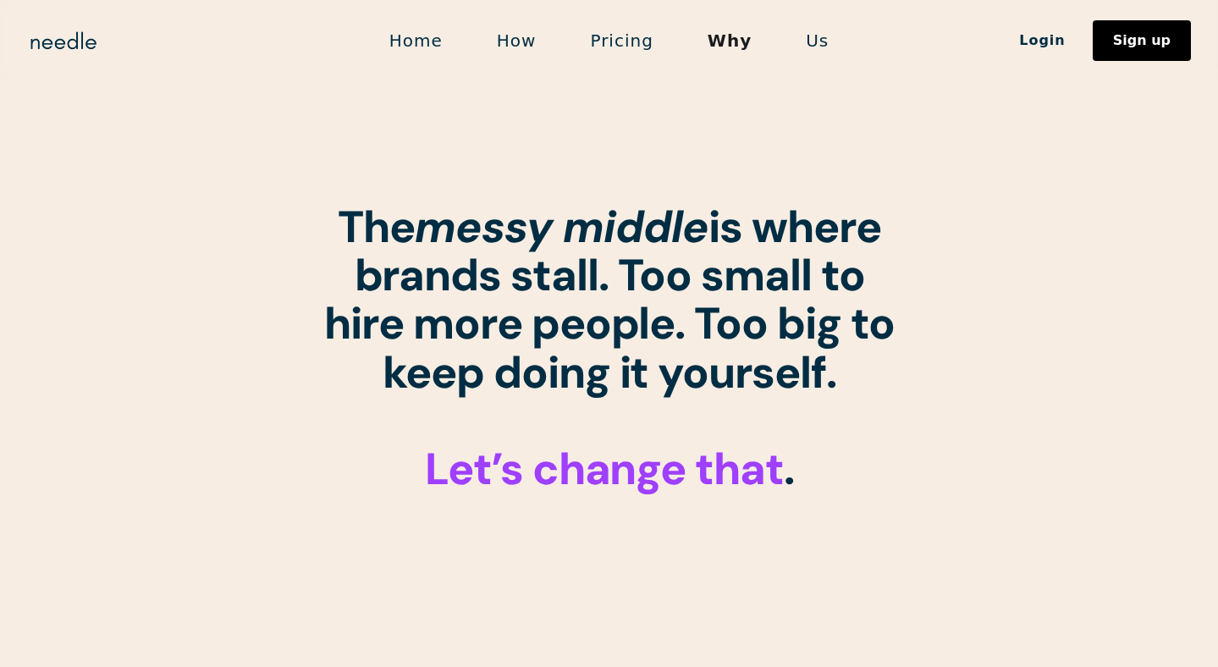
click at [588, 44] on link "Pricing" at bounding box center [621, 41] width 117 height 36
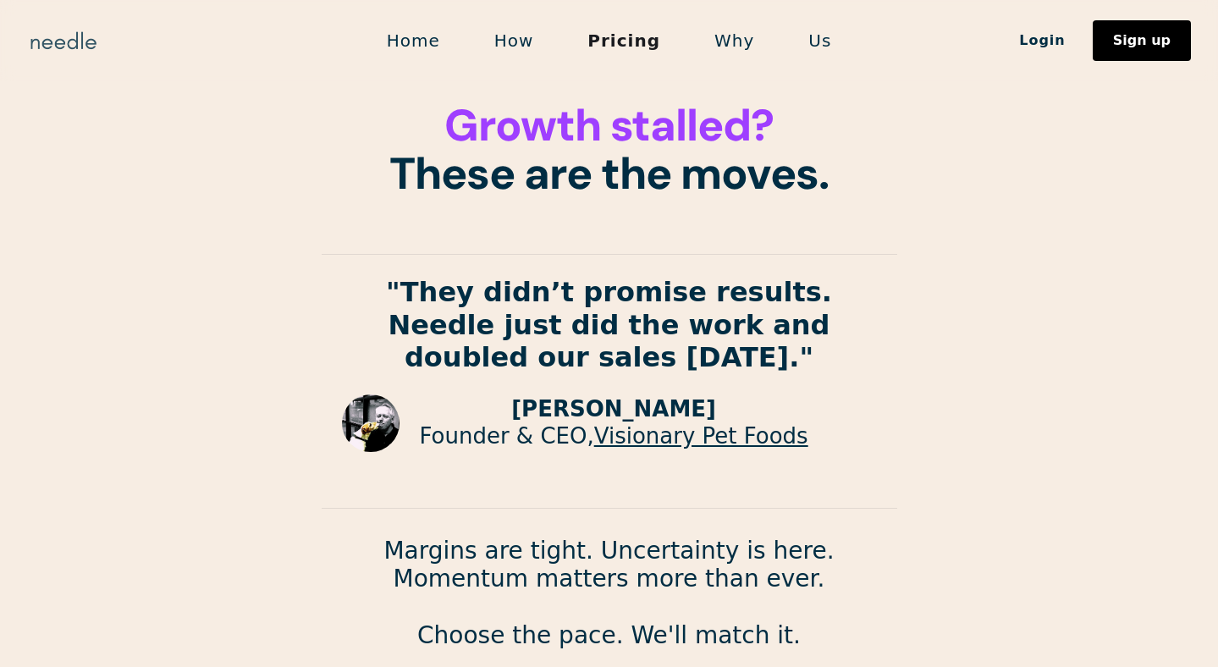
click at [58, 45] on img "home" at bounding box center [63, 40] width 73 height 27
click at [440, 36] on link "Home" at bounding box center [414, 41] width 108 height 36
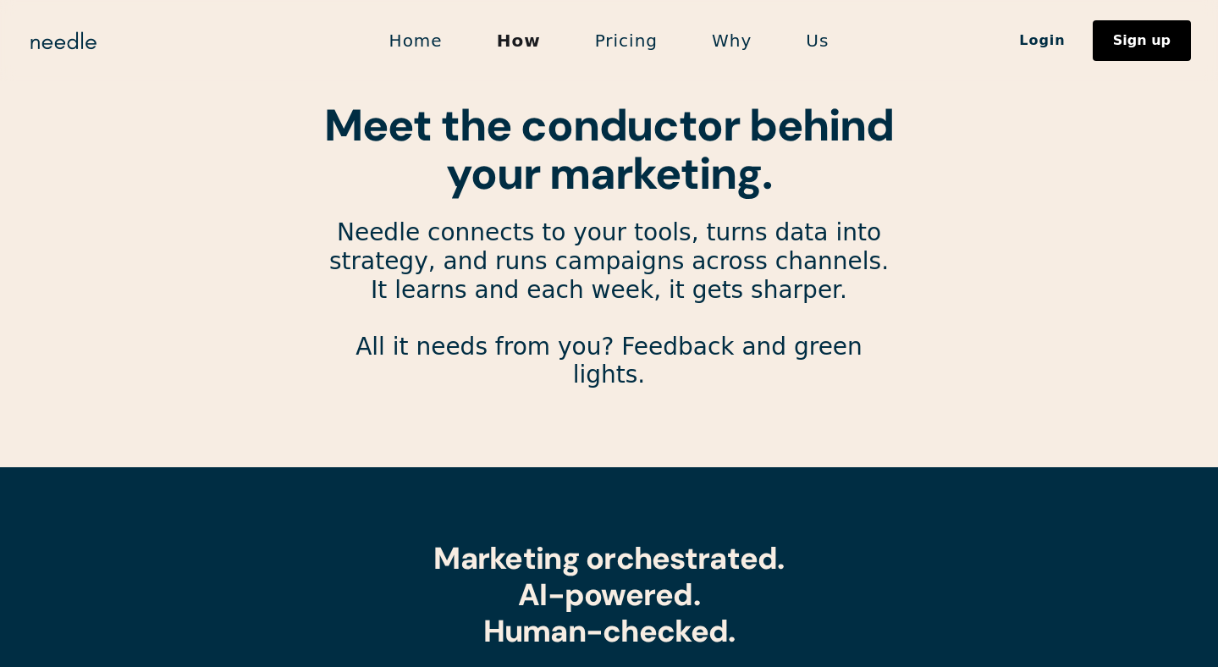
click at [620, 36] on link "Pricing" at bounding box center [626, 41] width 117 height 36
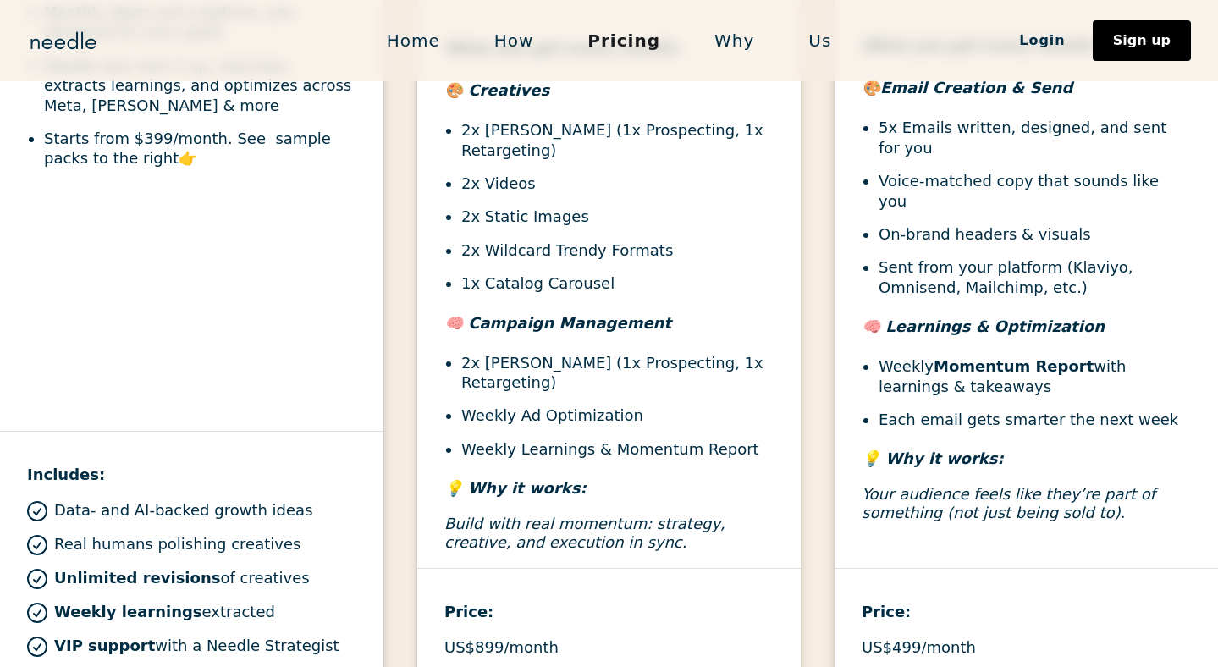
scroll to position [907, 0]
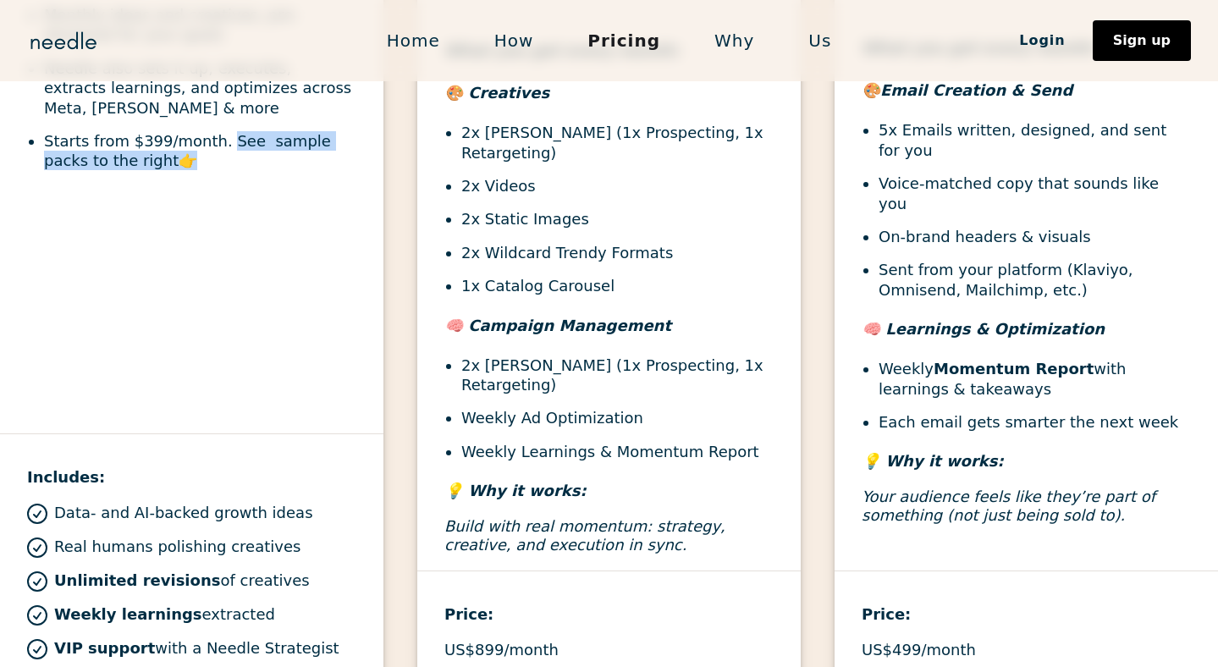
drag, startPoint x: 218, startPoint y: 171, endPoint x: 245, endPoint y: 214, distance: 50.5
click at [244, 201] on div "📈 “Done-for-You” plans For brands scaling fast, who need more shots on goal & l…" at bounding box center [191, 6] width 383 height 389
click at [245, 201] on div "📈 “Done-for-You” plans For brands scaling fast, who need more shots on goal & l…" at bounding box center [191, 6] width 383 height 389
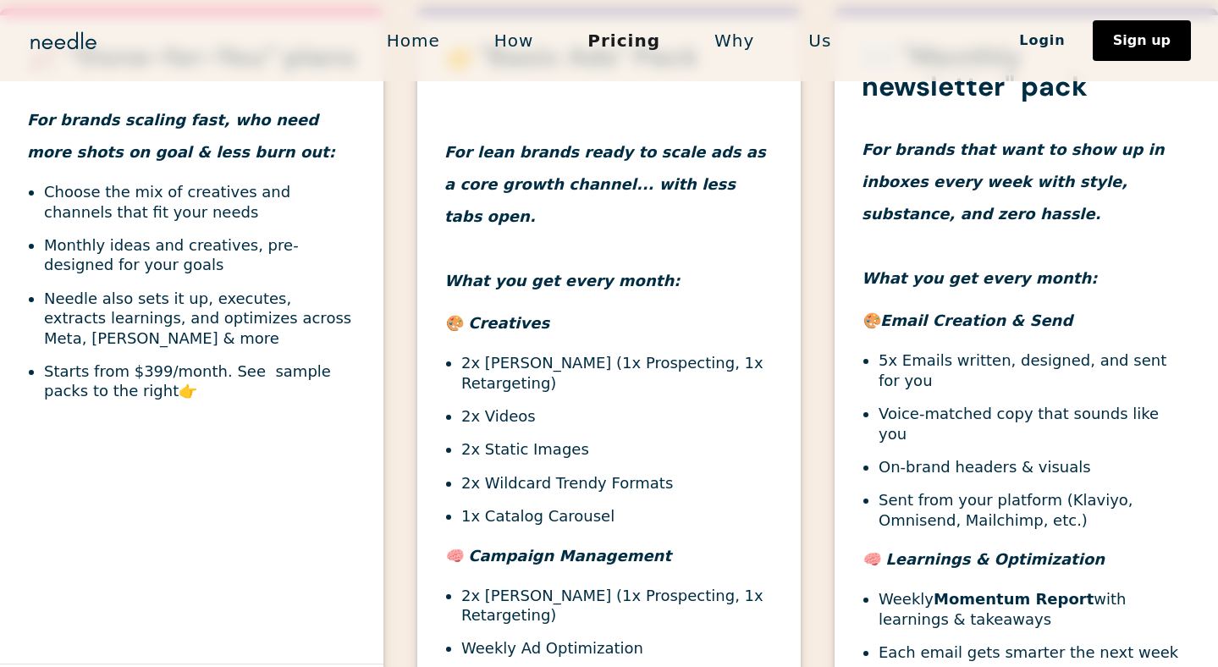
scroll to position [675, 0]
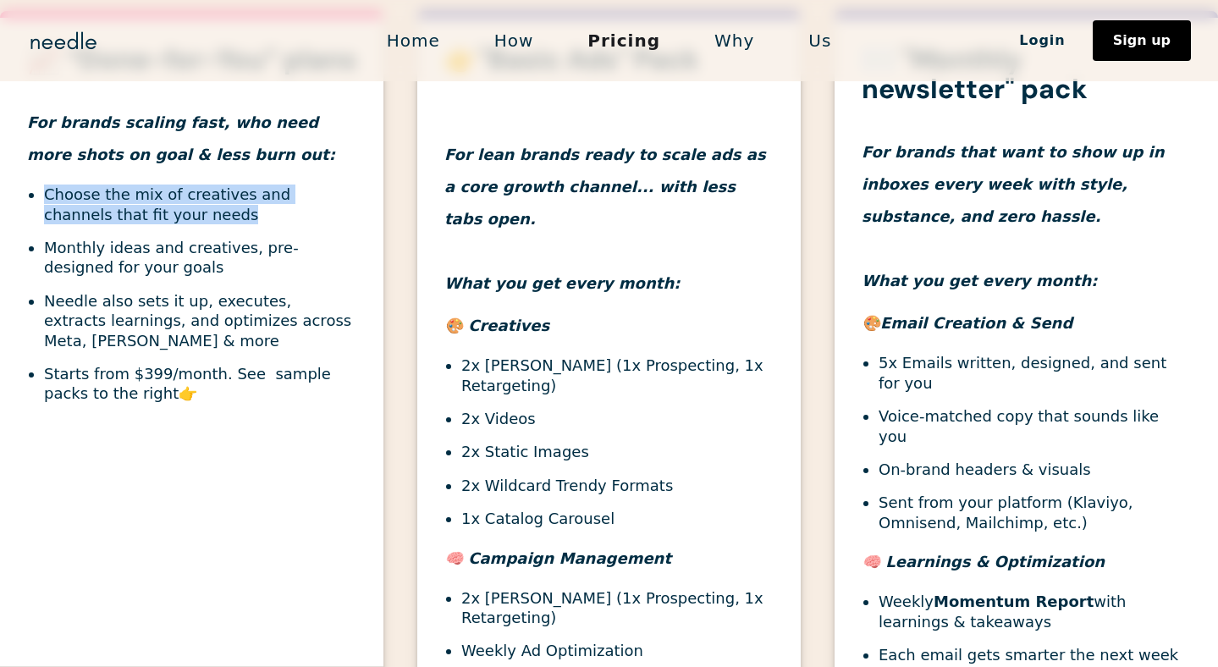
drag, startPoint x: 43, startPoint y: 221, endPoint x: 218, endPoint y: 245, distance: 176.9
click at [218, 245] on ul "Choose the mix of creatives and channels that fit your needs Monthly ideas and …" at bounding box center [191, 294] width 329 height 219
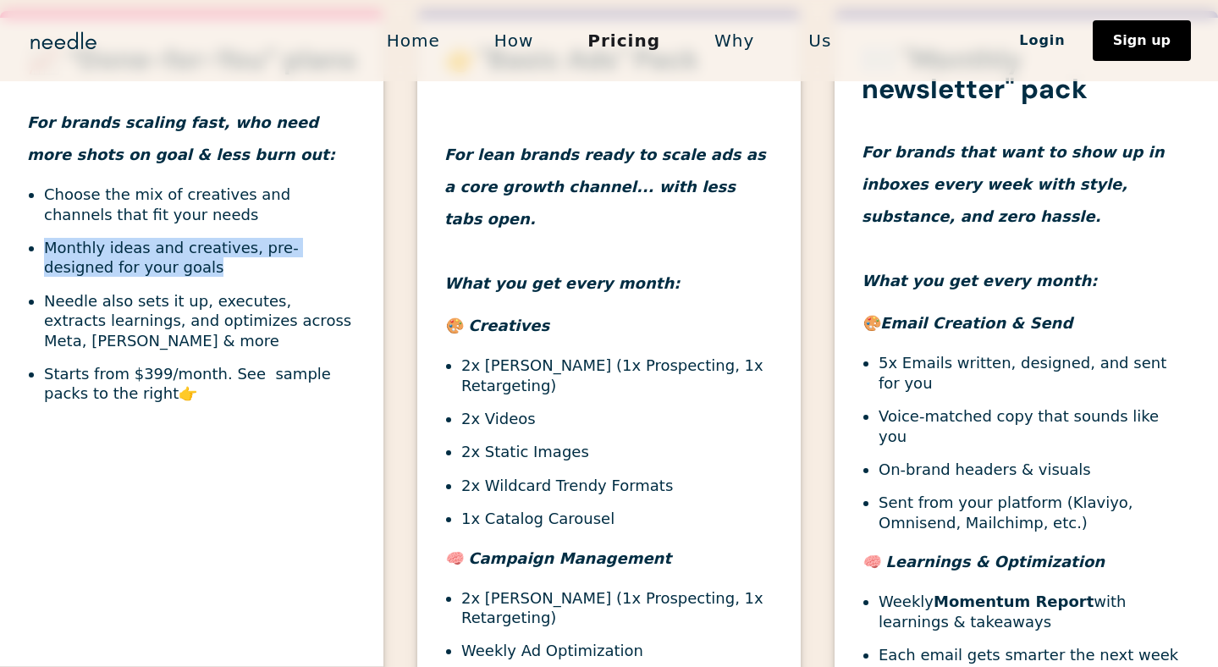
drag, startPoint x: 42, startPoint y: 272, endPoint x: 138, endPoint y: 303, distance: 100.7
click at [138, 303] on ul "Choose the mix of creatives and channels that fit your needs Monthly ideas and …" at bounding box center [191, 294] width 329 height 219
click at [138, 278] on li "Monthly ideas and creatives, pre-designed for your goals" at bounding box center [200, 258] width 312 height 40
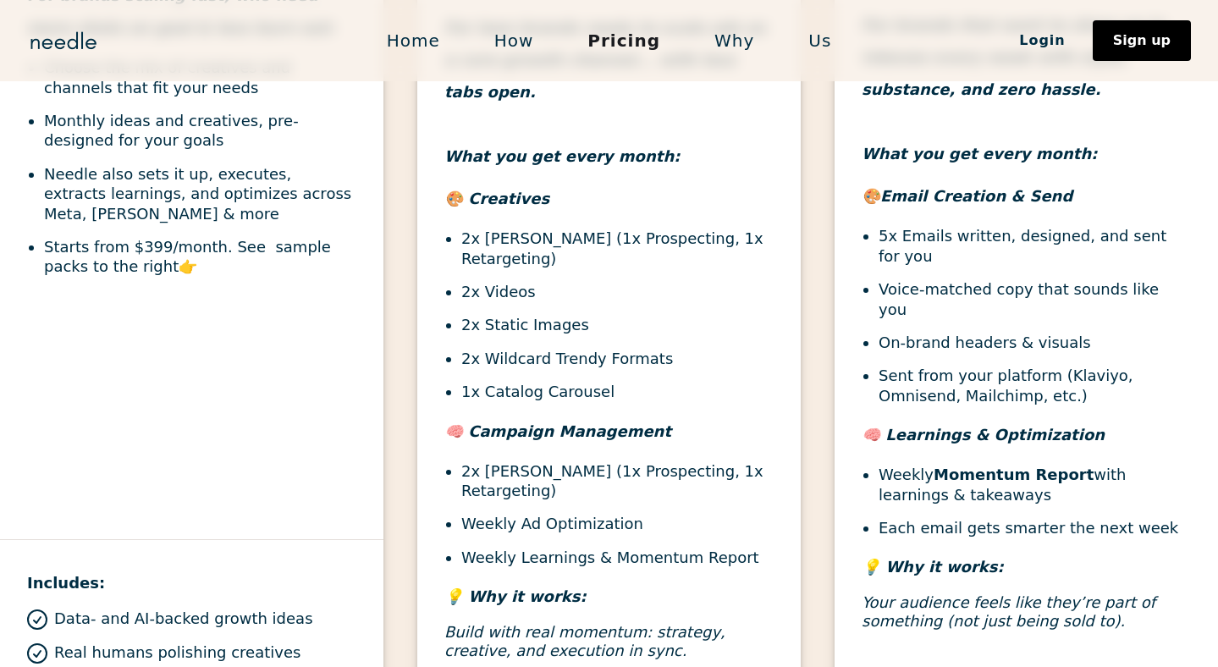
scroll to position [801, 0]
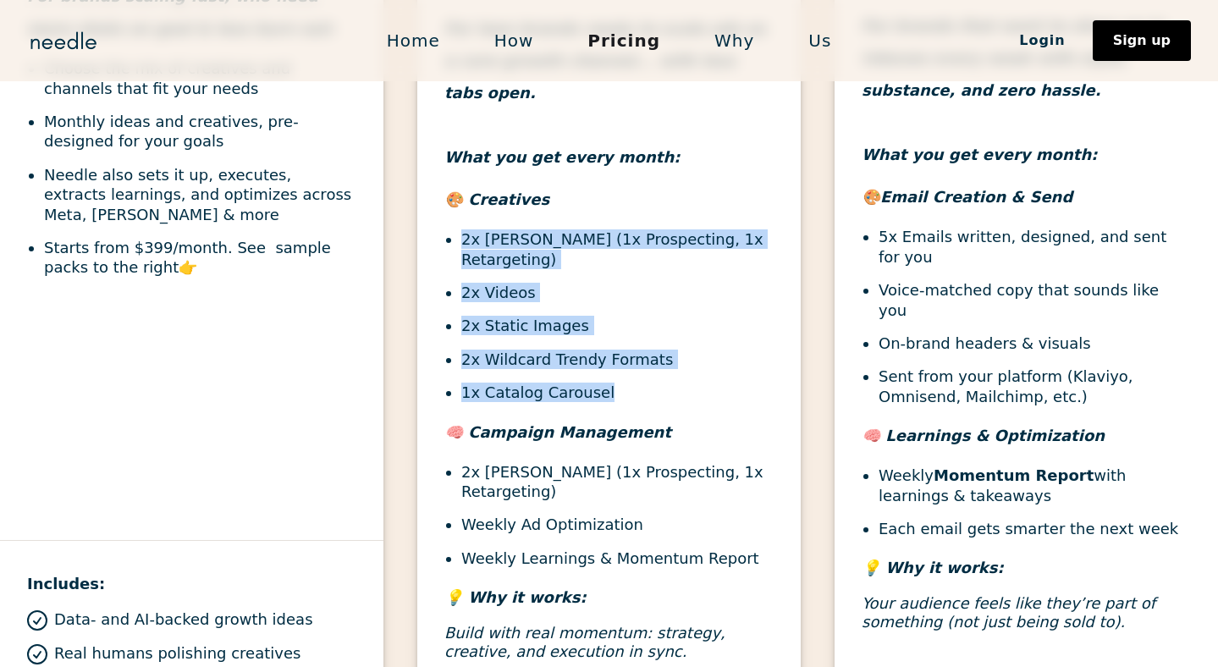
drag, startPoint x: 446, startPoint y: 195, endPoint x: 646, endPoint y: 367, distance: 264.1
click at [646, 367] on div "👉"Basic Ads" Pack For lean brands ready to scale ads as a core growth channel..…" at bounding box center [608, 298] width 383 height 758
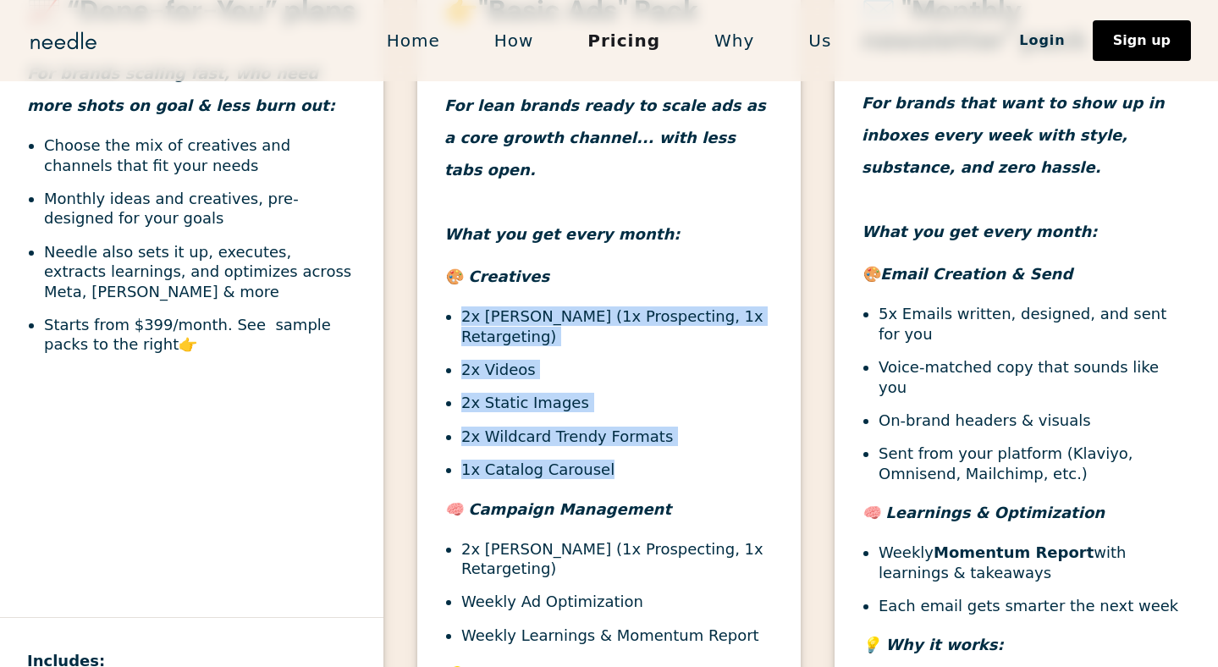
scroll to position [722, 0]
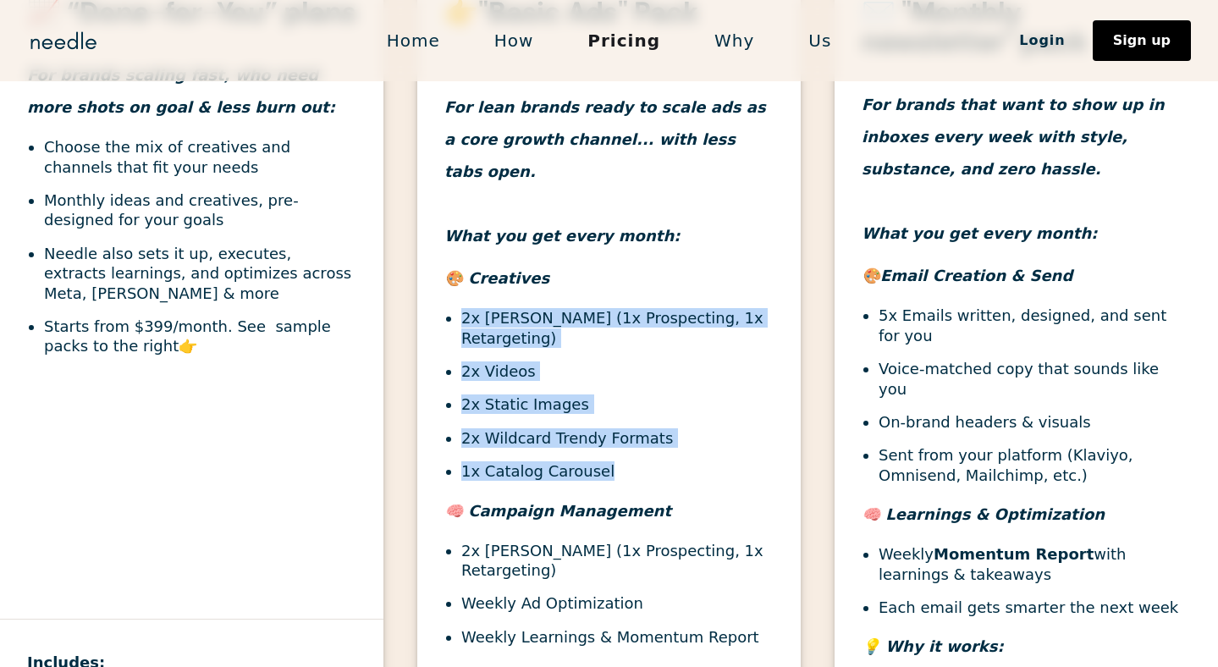
click at [494, 428] on li "2x Wildcard Trendy Formats" at bounding box center [617, 437] width 312 height 19
drag, startPoint x: 462, startPoint y: 280, endPoint x: 623, endPoint y: 443, distance: 228.7
click at [624, 446] on ul "2x Ad Campaigns (1x Prospecting, 1x Retargeting) 2x Videos 2x Static Images 2x …" at bounding box center [608, 394] width 329 height 173
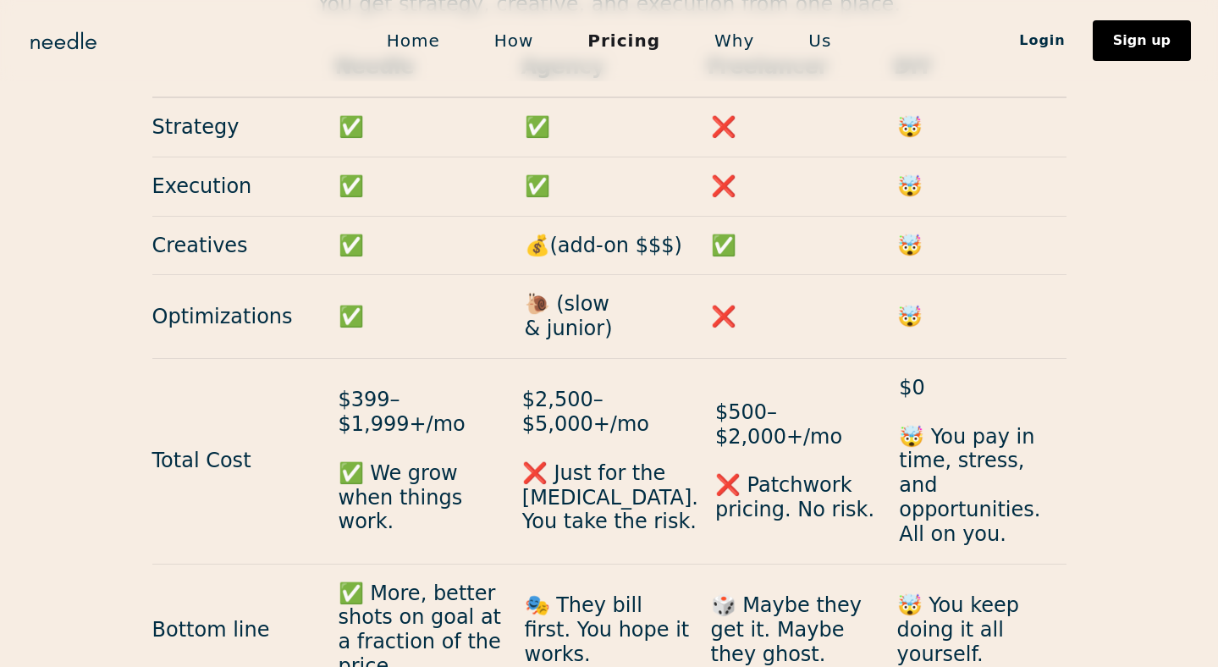
scroll to position [1746, 0]
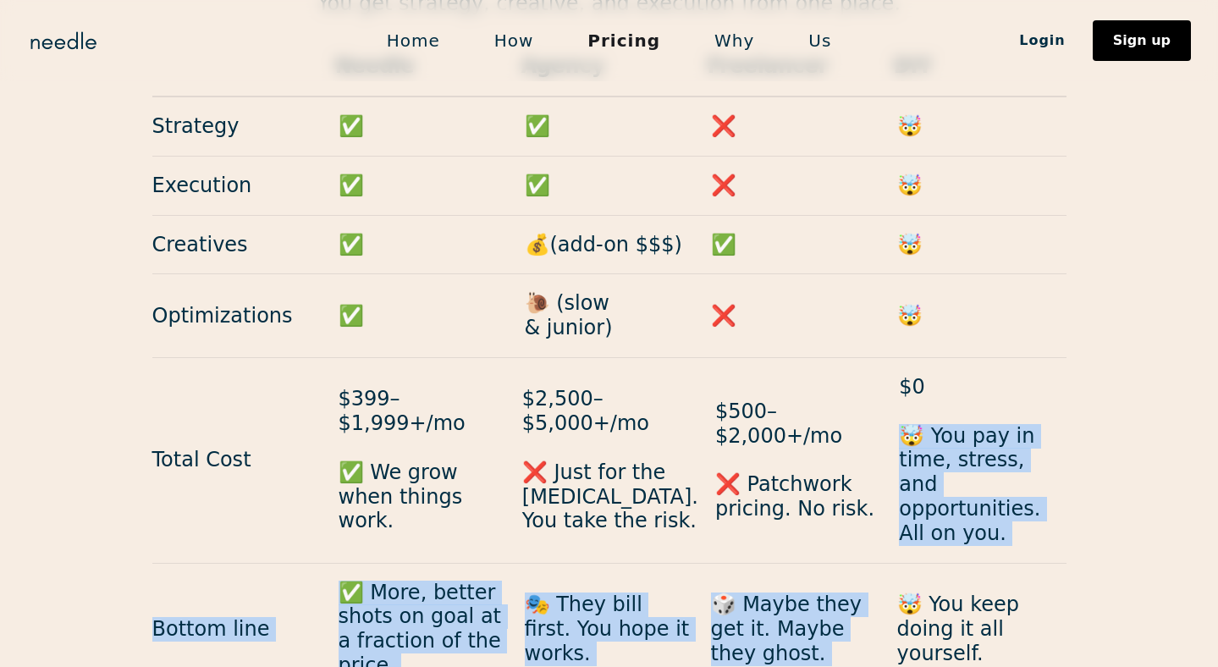
drag, startPoint x: 891, startPoint y: 368, endPoint x: 1050, endPoint y: 514, distance: 215.1
click at [1050, 514] on div "Needle Agency Freelancer DIY Strategy ✅ ✅ ❌ 🤯 Execution ✅ ✅ ❌ 🤯 Creatives ✅ 💰(a…" at bounding box center [609, 366] width 914 height 659
click at [1050, 564] on div "Bottom line ✅ More, better shots on goal at a fraction of the price. 🎭 They bil…" at bounding box center [609, 630] width 914 height 132
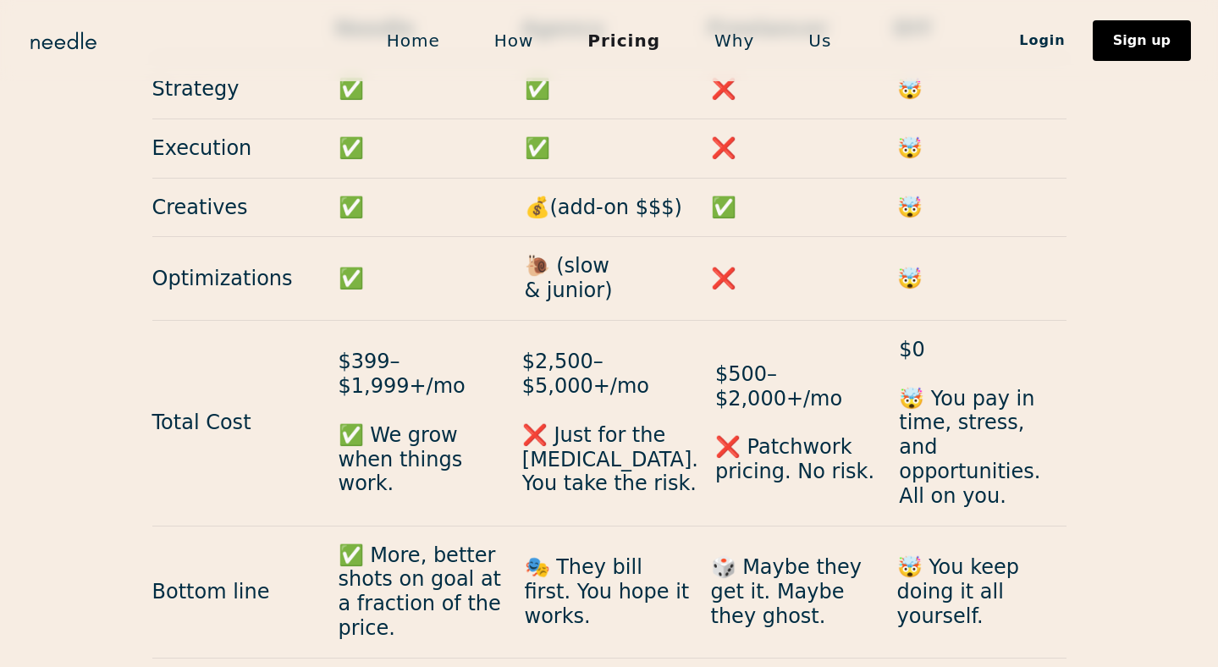
scroll to position [1740, 0]
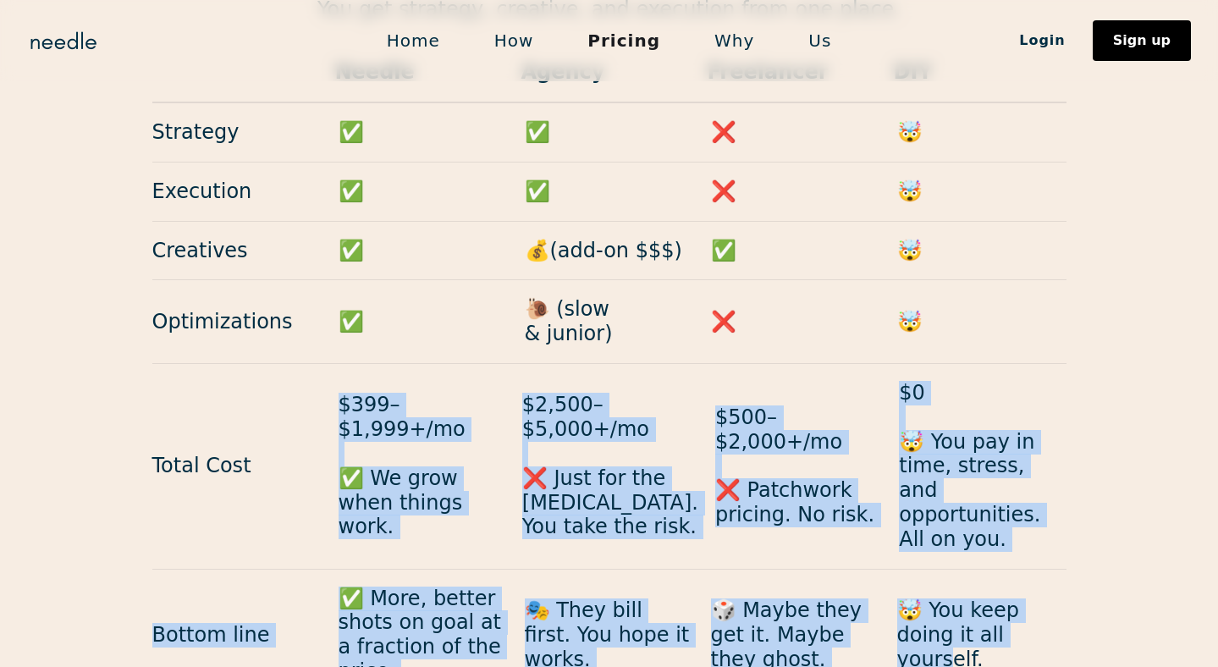
drag, startPoint x: 332, startPoint y: 332, endPoint x: 981, endPoint y: 567, distance: 690.6
click at [981, 567] on div "Needle Agency Freelancer DIY Strategy ✅ ✅ ❌ 🤯 Execution ✅ ✅ ❌ 🤯 Creatives ✅ 💰(a…" at bounding box center [609, 372] width 914 height 659
click at [982, 598] on p "🤯 You keep doing it all yourself." at bounding box center [981, 634] width 169 height 73
drag, startPoint x: 1030, startPoint y: 571, endPoint x: 356, endPoint y: 338, distance: 714.0
click at [356, 339] on div "Needle Agency Freelancer DIY Strategy ✅ ✅ ❌ 🤯 Execution ✅ ✅ ❌ 🤯 Creatives ✅ 💰(a…" at bounding box center [609, 372] width 914 height 659
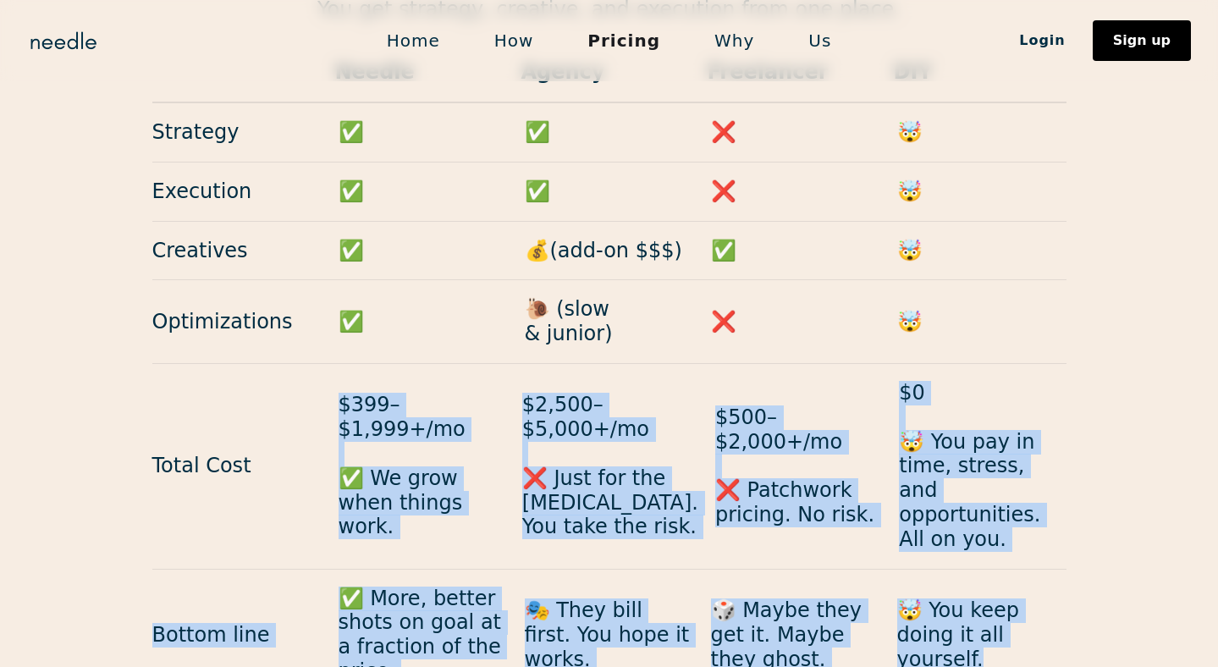
drag, startPoint x: 314, startPoint y: 347, endPoint x: 1091, endPoint y: 601, distance: 817.5
click at [1092, 601] on div "Others complicate. Needle orchestrates. You get strategy, creative, and executi…" at bounding box center [609, 312] width 1218 height 780
click at [1041, 598] on p "🤯 You keep doing it all yourself." at bounding box center [981, 634] width 169 height 73
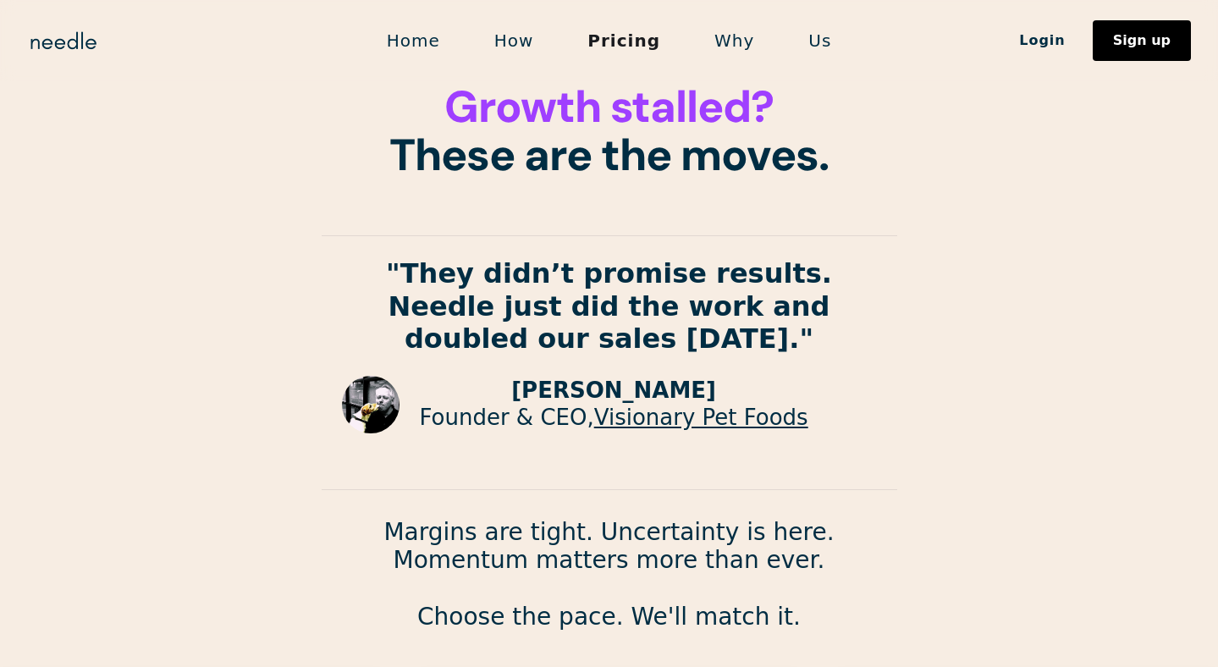
scroll to position [0, 0]
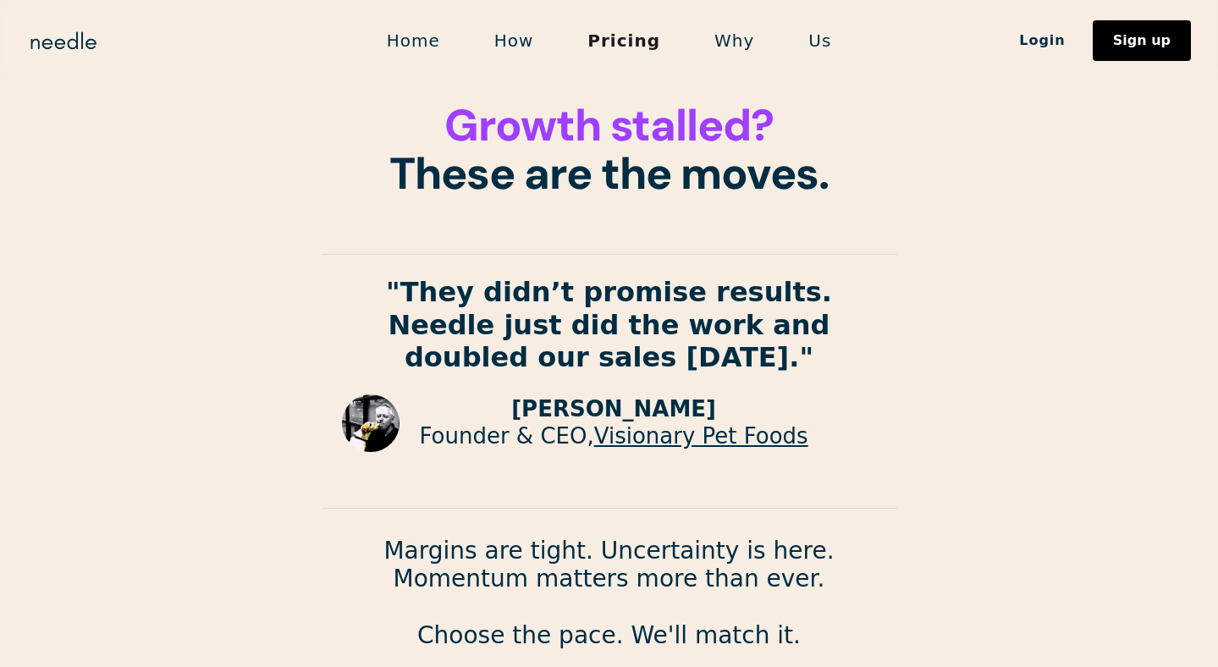
click at [402, 56] on link "Home" at bounding box center [414, 41] width 108 height 36
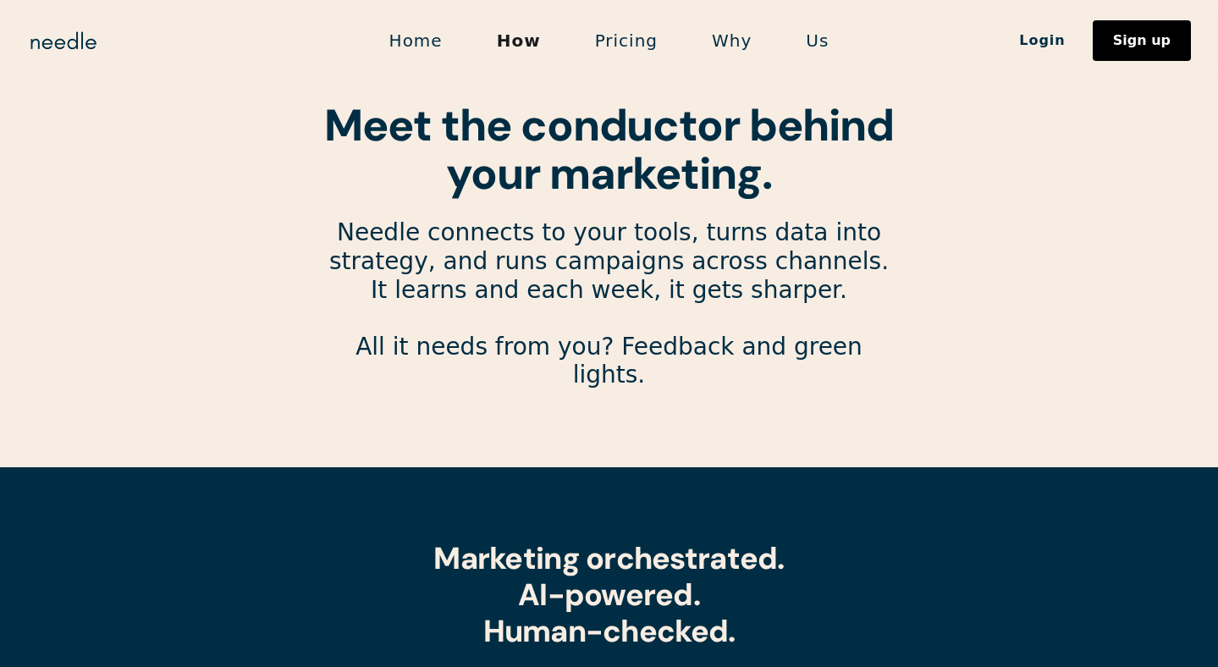
click at [631, 42] on link "Pricing" at bounding box center [626, 41] width 117 height 36
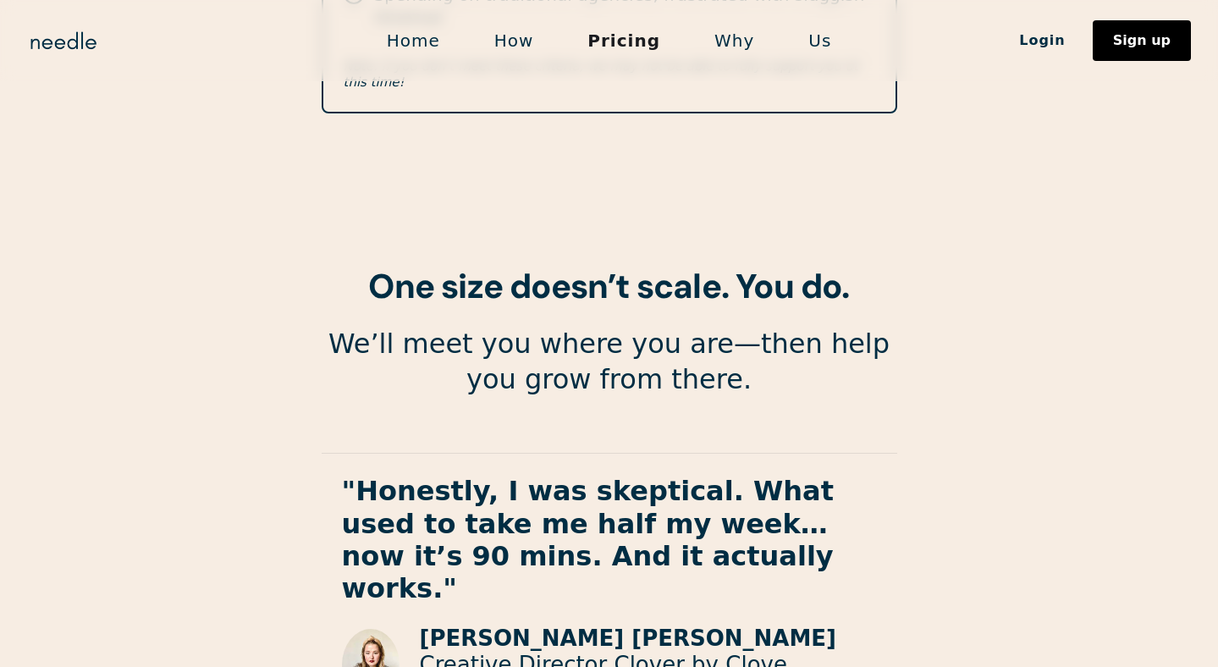
scroll to position [3122, 0]
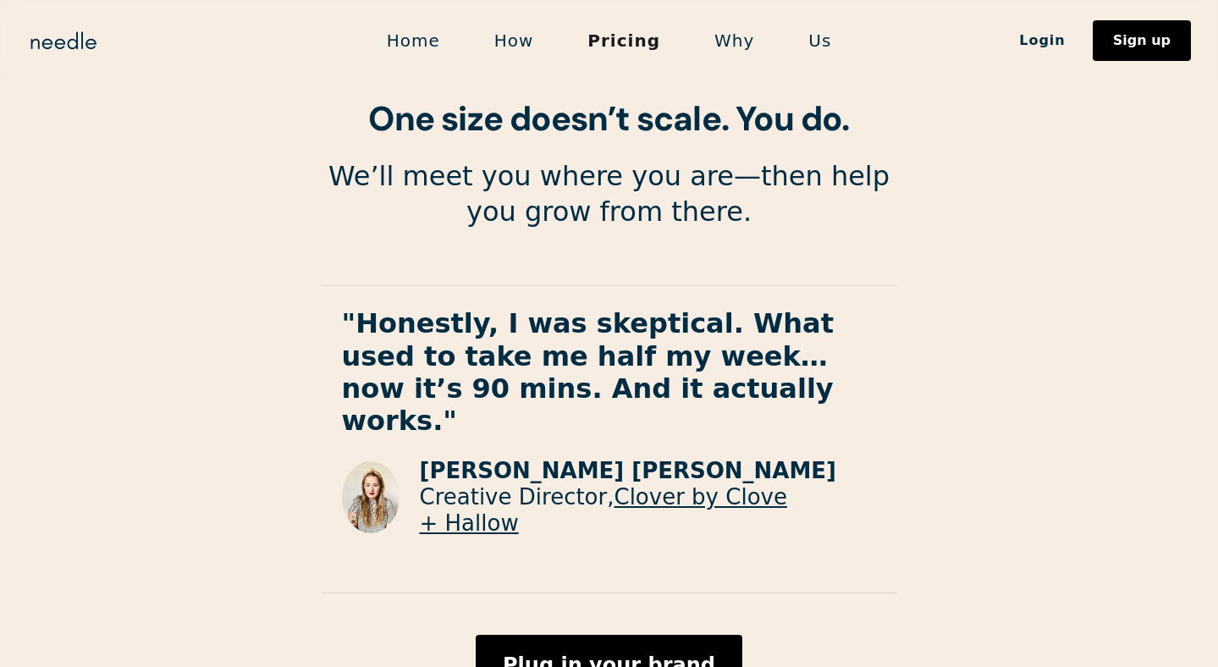
click at [433, 44] on link "Home" at bounding box center [414, 41] width 108 height 36
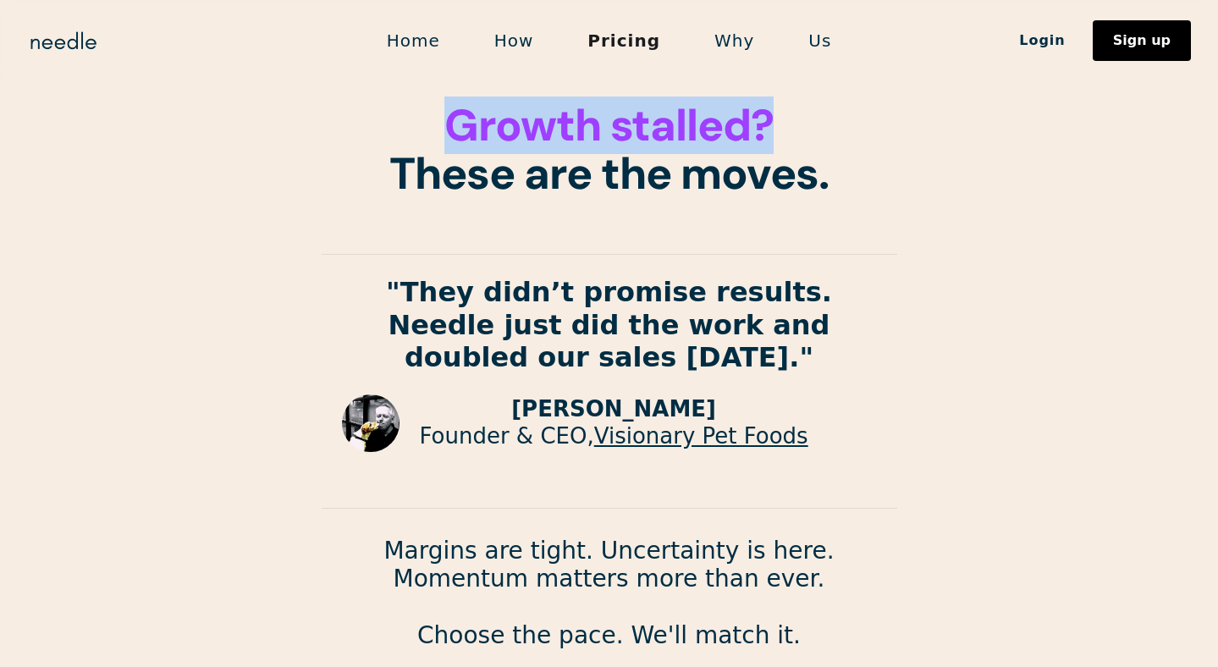
drag, startPoint x: 398, startPoint y: 114, endPoint x: 834, endPoint y: 128, distance: 436.2
click at [834, 128] on h1 "Growth stalled? These are the moves." at bounding box center [610, 150] width 576 height 97
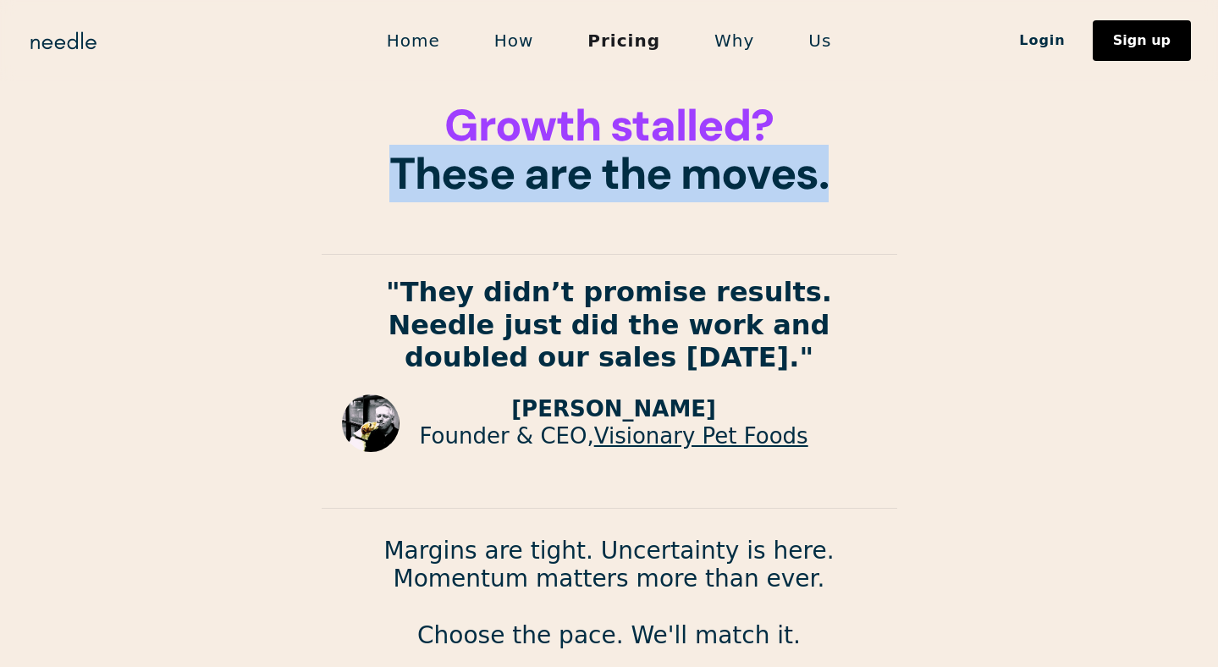
drag, startPoint x: 852, startPoint y: 199, endPoint x: 352, endPoint y: 155, distance: 502.2
click at [352, 155] on div "Growth stalled? These are the moves. "They didn’t promise results. Needle just …" at bounding box center [610, 376] width 576 height 549
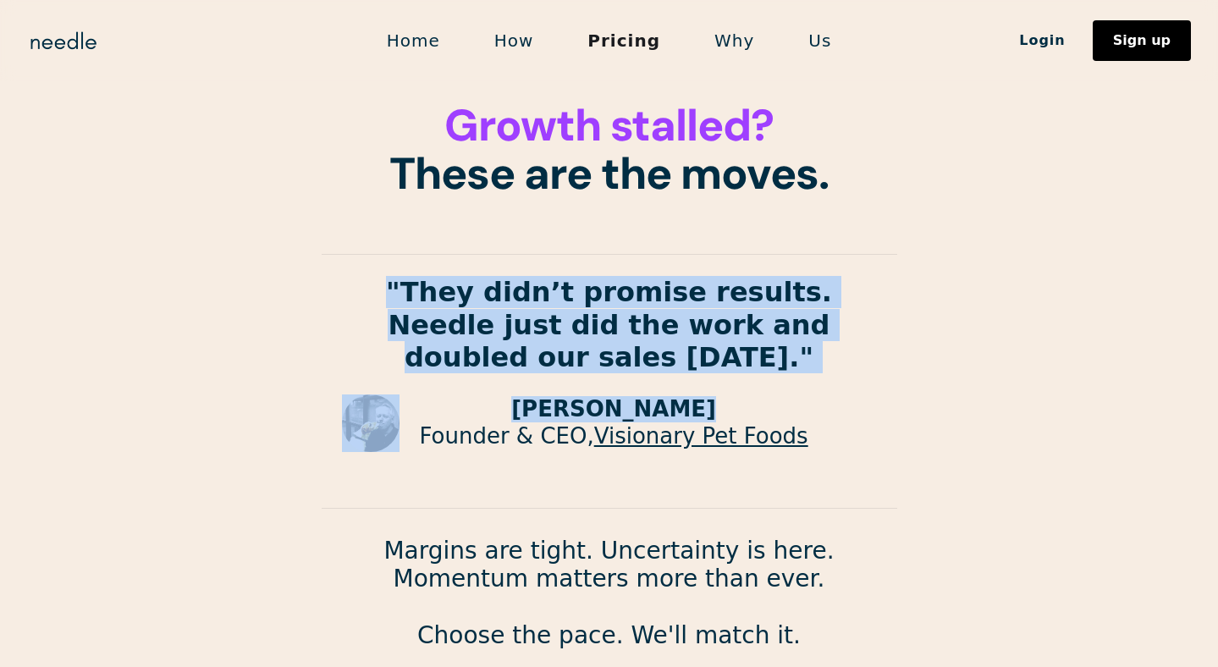
drag, startPoint x: 348, startPoint y: 249, endPoint x: 701, endPoint y: 407, distance: 386.9
click at [701, 407] on div ""They didn’t promise results. Needle just did the work and doubled our sales [D…" at bounding box center [610, 377] width 576 height 277
click at [701, 407] on p "[PERSON_NAME]" at bounding box center [614, 409] width 389 height 26
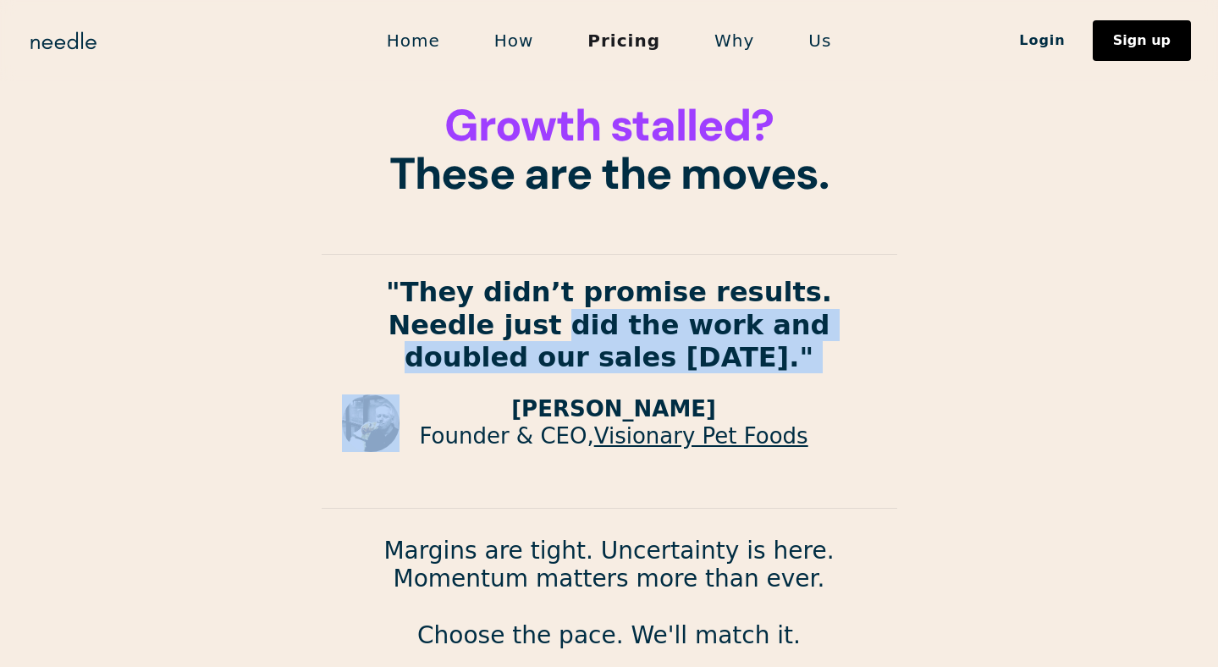
drag, startPoint x: 699, startPoint y: 383, endPoint x: 363, endPoint y: 312, distance: 343.3
click at [364, 313] on div ""They didn’t promise results. Needle just did the work and doubled our sales [D…" at bounding box center [610, 377] width 576 height 277
click at [363, 312] on p ""They didn’t promise results. Needle just did the work and doubled our sales [D…" at bounding box center [610, 324] width 576 height 97
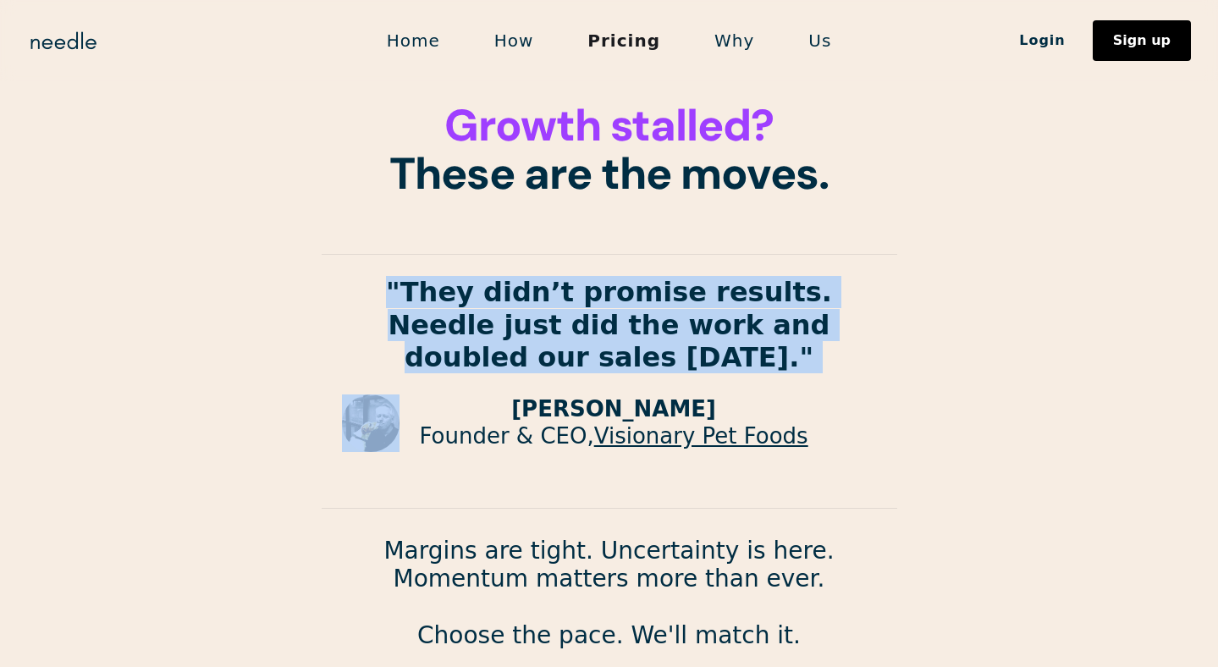
drag, startPoint x: 349, startPoint y: 289, endPoint x: 717, endPoint y: 385, distance: 380.7
click at [717, 385] on div ""They didn’t promise results. Needle just did the work and doubled our sales [D…" at bounding box center [610, 377] width 576 height 277
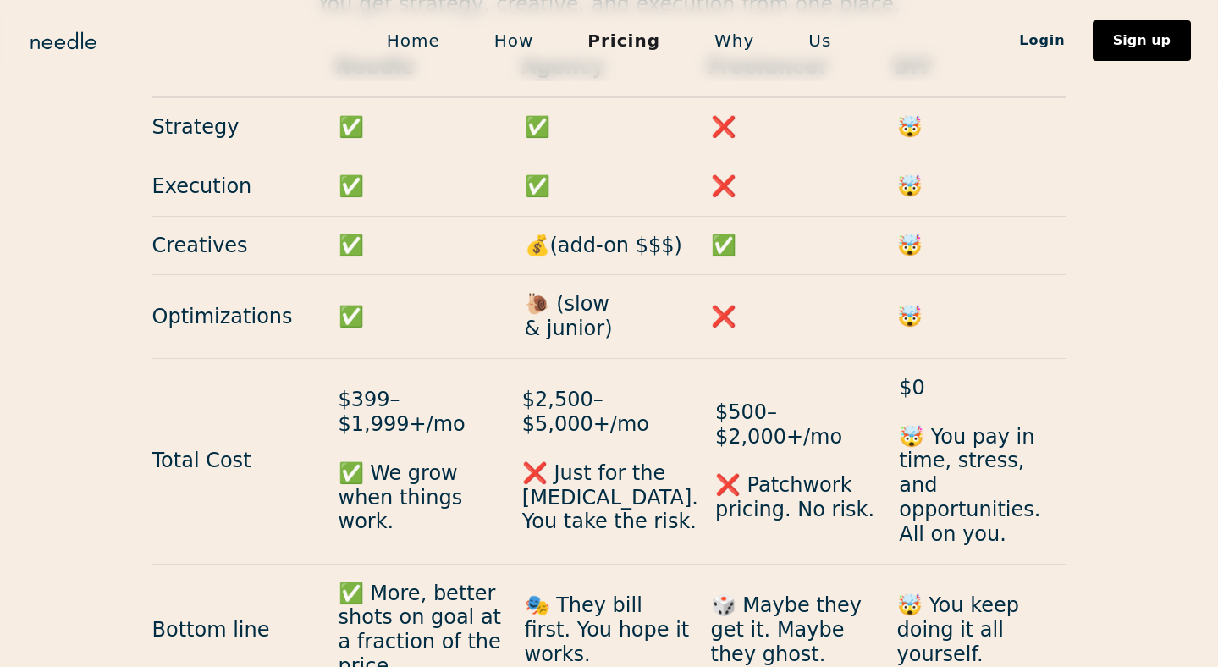
scroll to position [1770, 0]
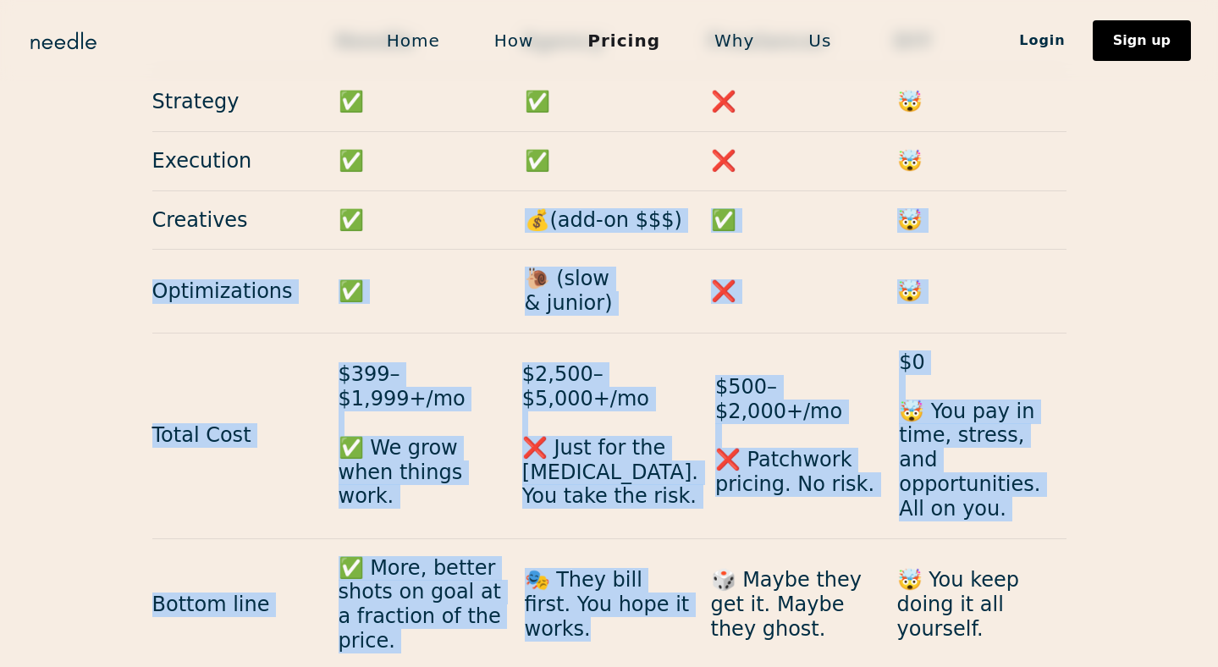
drag, startPoint x: 526, startPoint y: 178, endPoint x: 617, endPoint y: 562, distance: 395.0
click at [614, 561] on div "Needle Agency Freelancer DIY Strategy ✅ ✅ ❌ 🤯 Execution ✅ ✅ ❌ 🤯 Creatives ✅ 💰(a…" at bounding box center [609, 342] width 914 height 659
click at [617, 562] on div "Bottom line ✅ More, better shots on goal at a fraction of the price. 🎭 They bil…" at bounding box center [609, 605] width 914 height 132
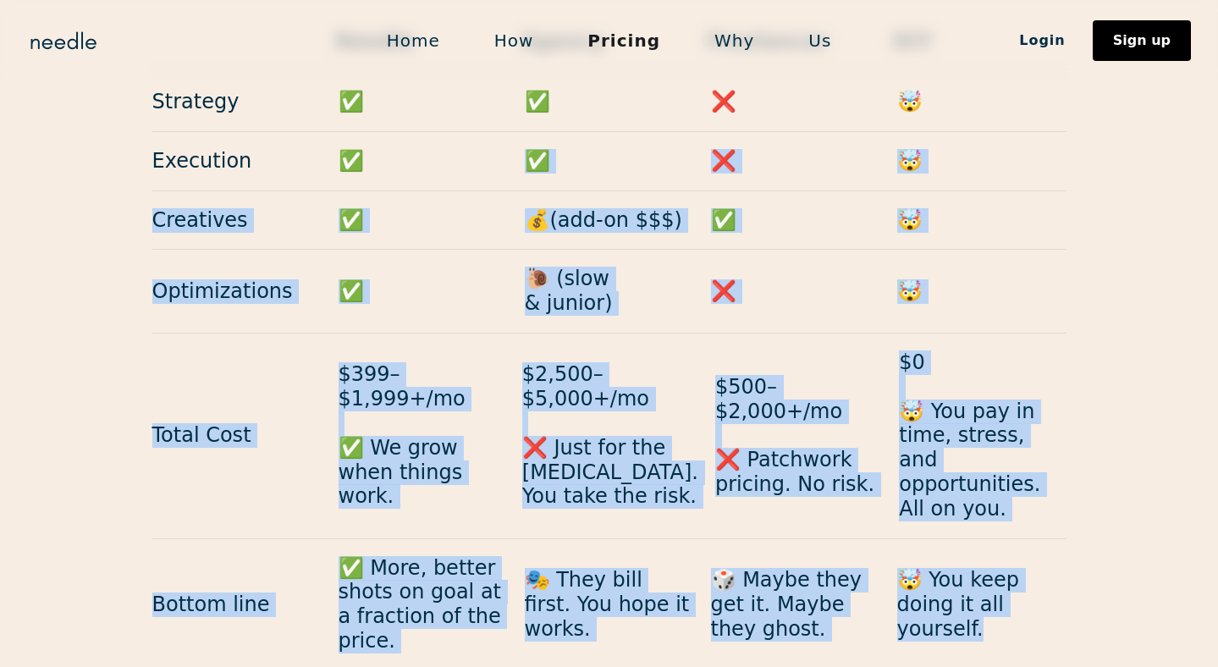
drag, startPoint x: 1015, startPoint y: 548, endPoint x: 350, endPoint y: 162, distance: 768.5
click at [350, 161] on div "Needle Agency Freelancer DIY Strategy ✅ ✅ ❌ 🤯 Execution ✅ ✅ ❌ 🤯 Creatives ✅ 💰(a…" at bounding box center [609, 342] width 914 height 659
click at [637, 267] on p "🐌 (slow & junior)" at bounding box center [609, 291] width 169 height 49
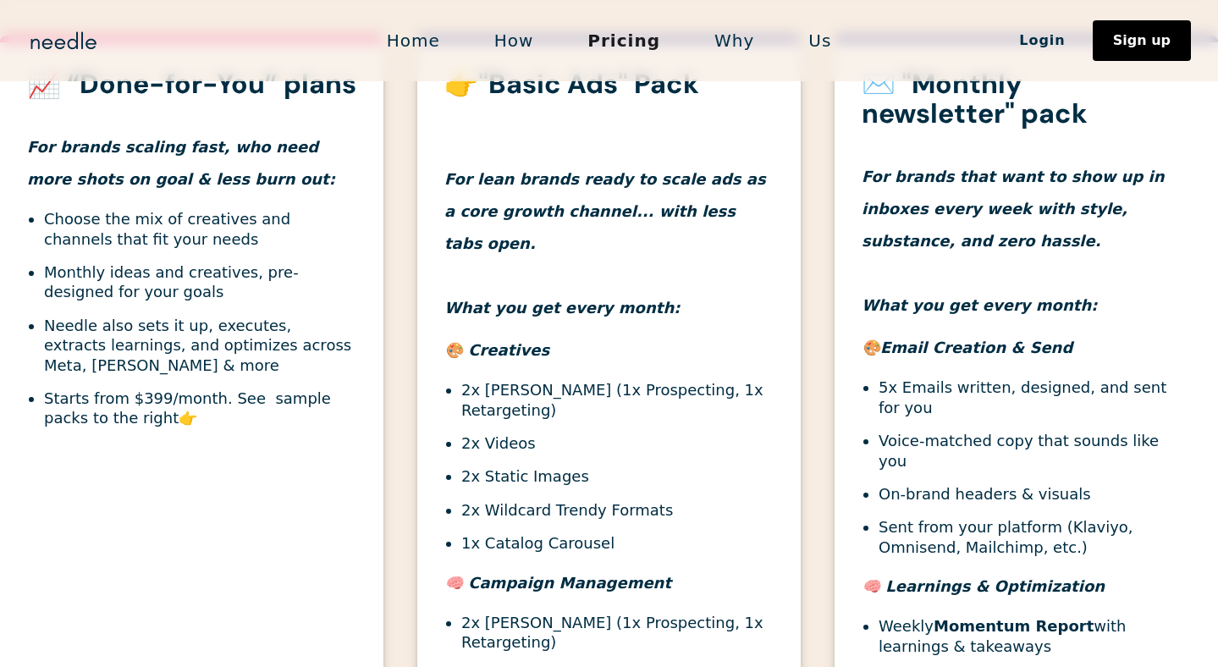
scroll to position [648, 0]
